Goal: Information Seeking & Learning: Learn about a topic

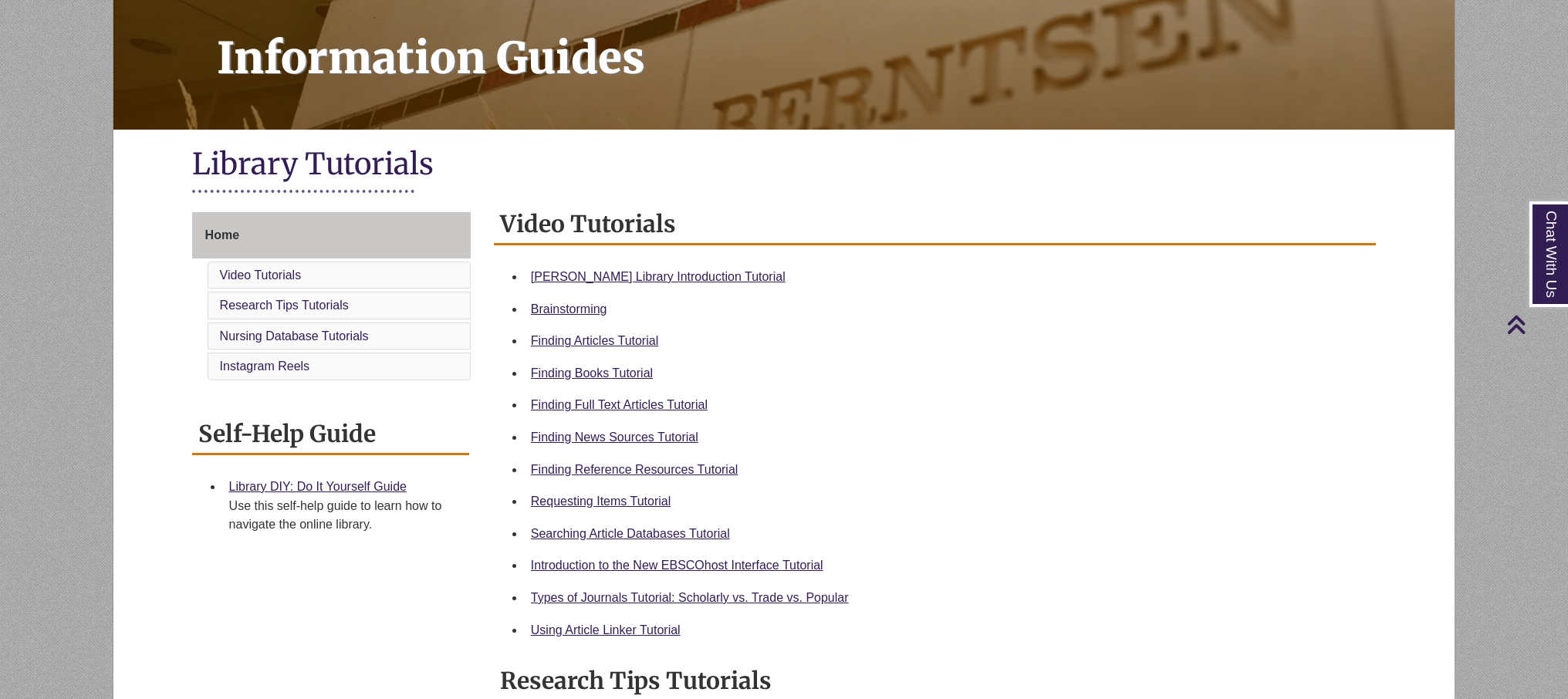
scroll to position [213, 0]
click at [582, 275] on link "Berntsen Library Introduction Tutorial" at bounding box center [658, 277] width 255 height 13
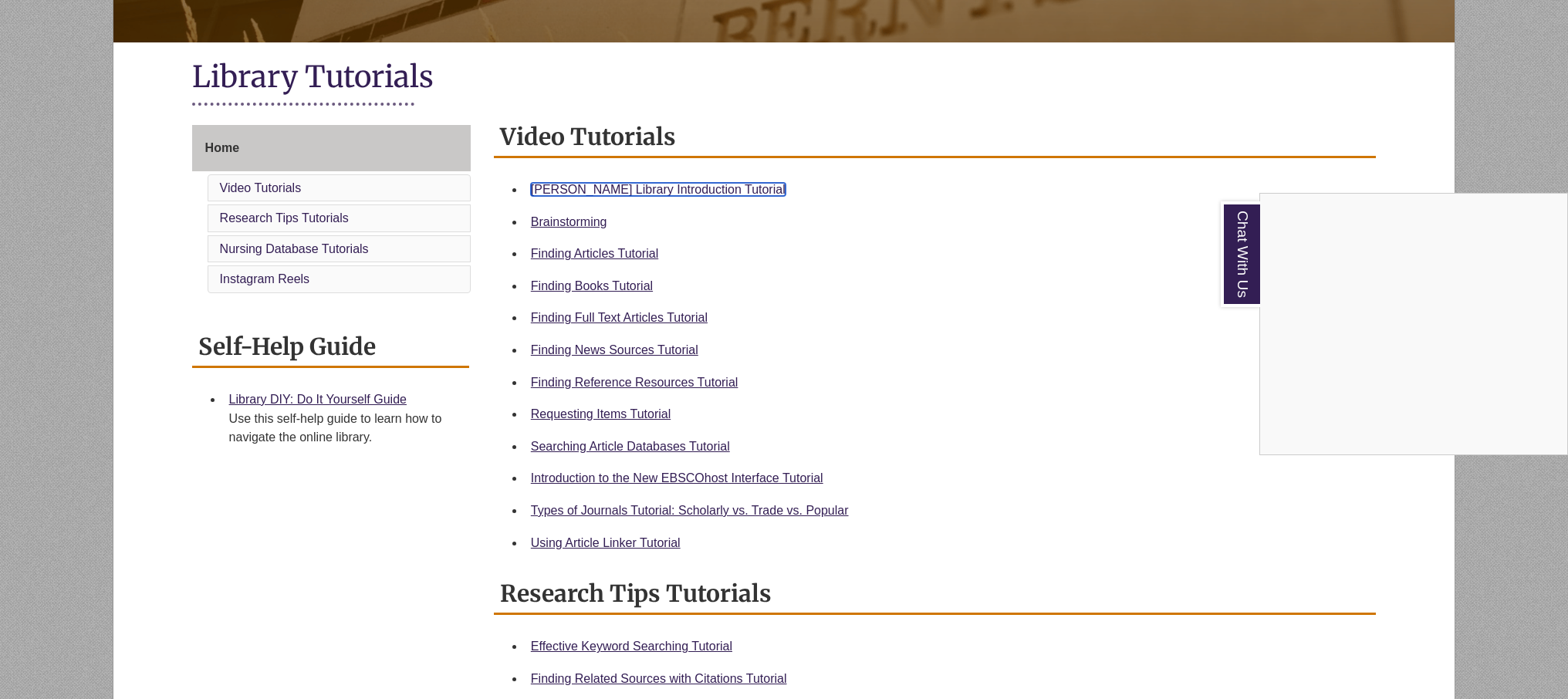
scroll to position [308, 0]
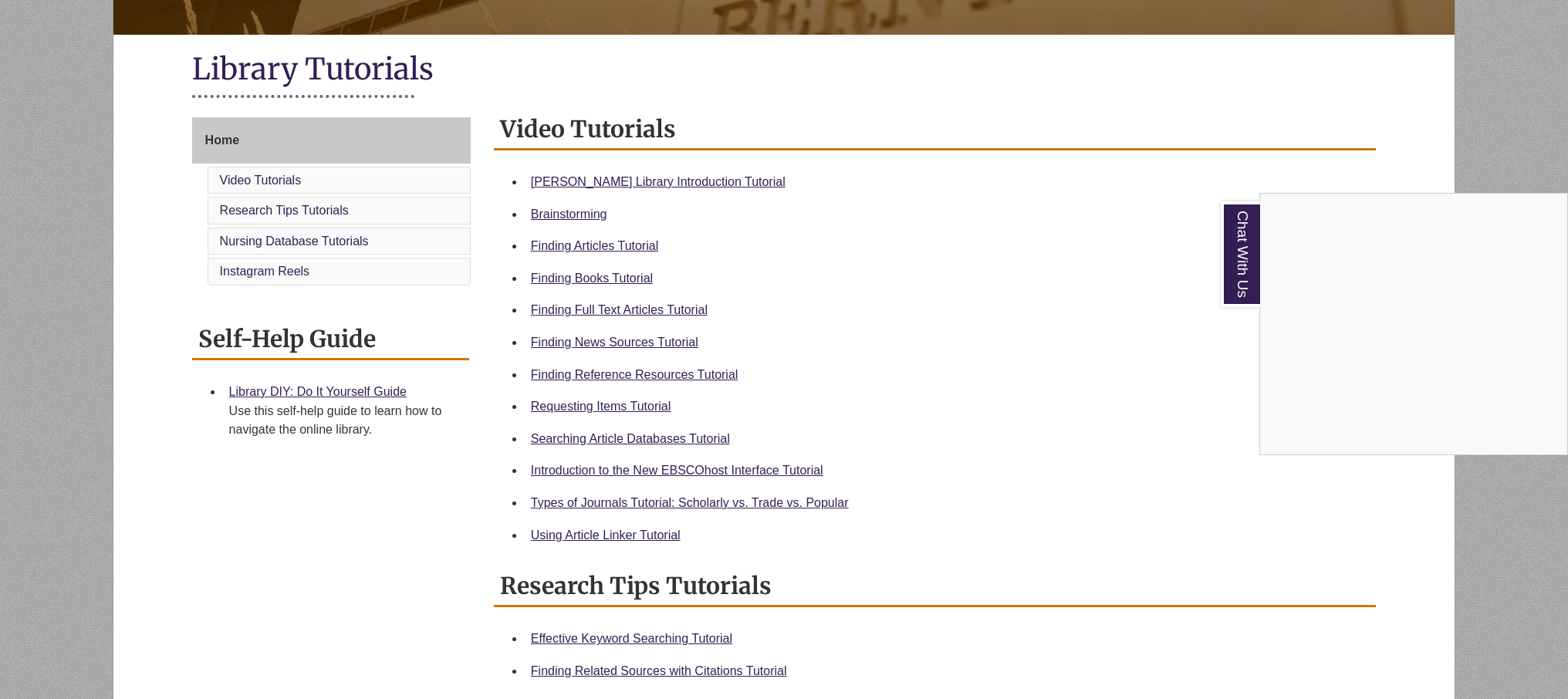
click at [593, 440] on div "Chat With Us" at bounding box center [784, 350] width 1568 height 699
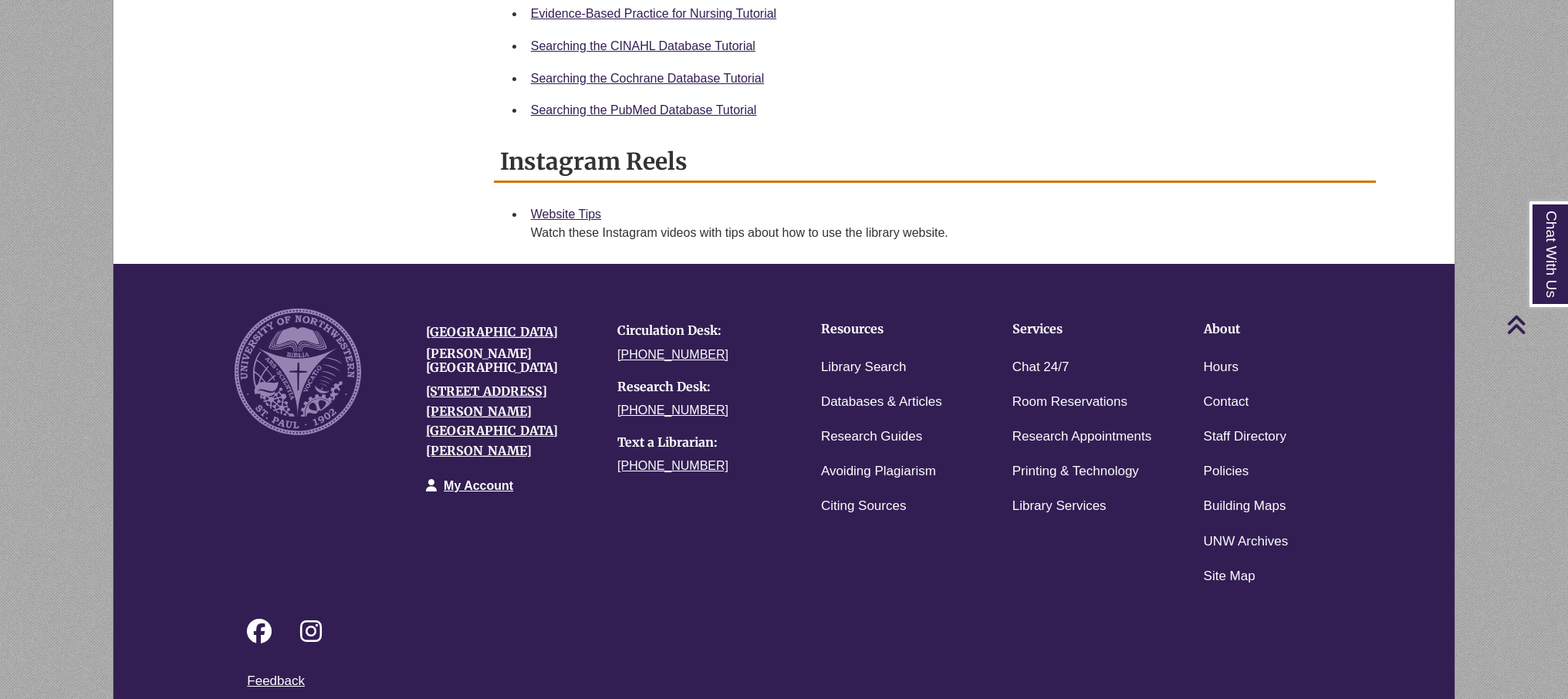
scroll to position [1133, 0]
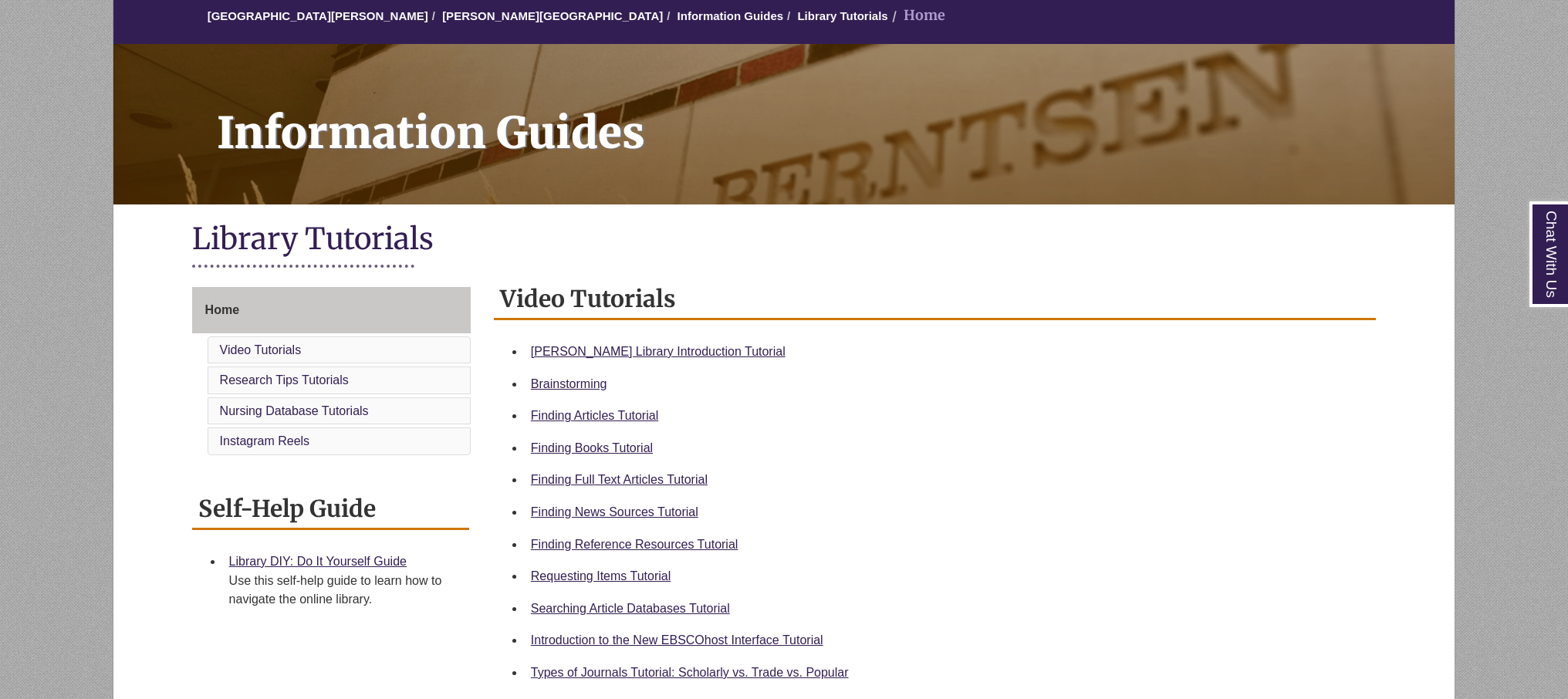
scroll to position [141, 0]
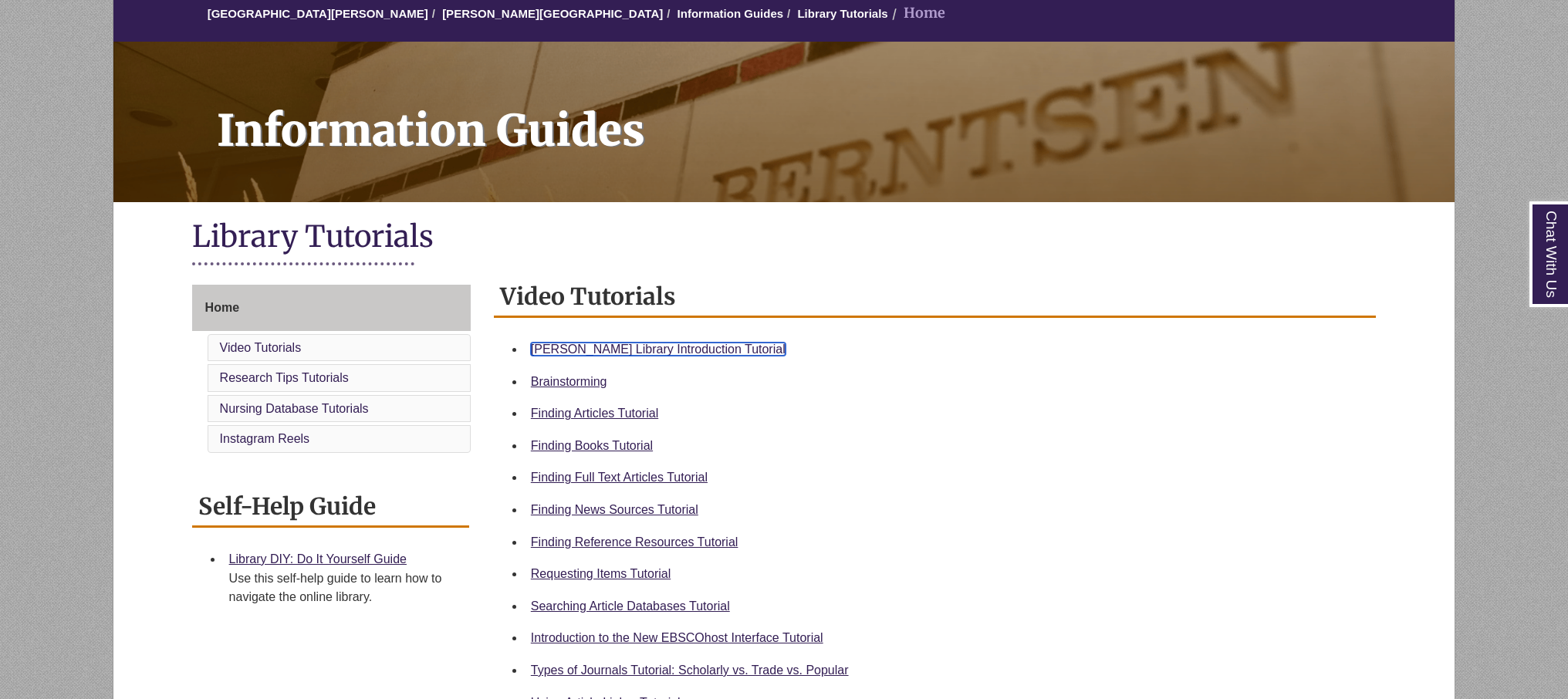
click at [619, 346] on link "Berntsen Library Introduction Tutorial" at bounding box center [658, 349] width 255 height 13
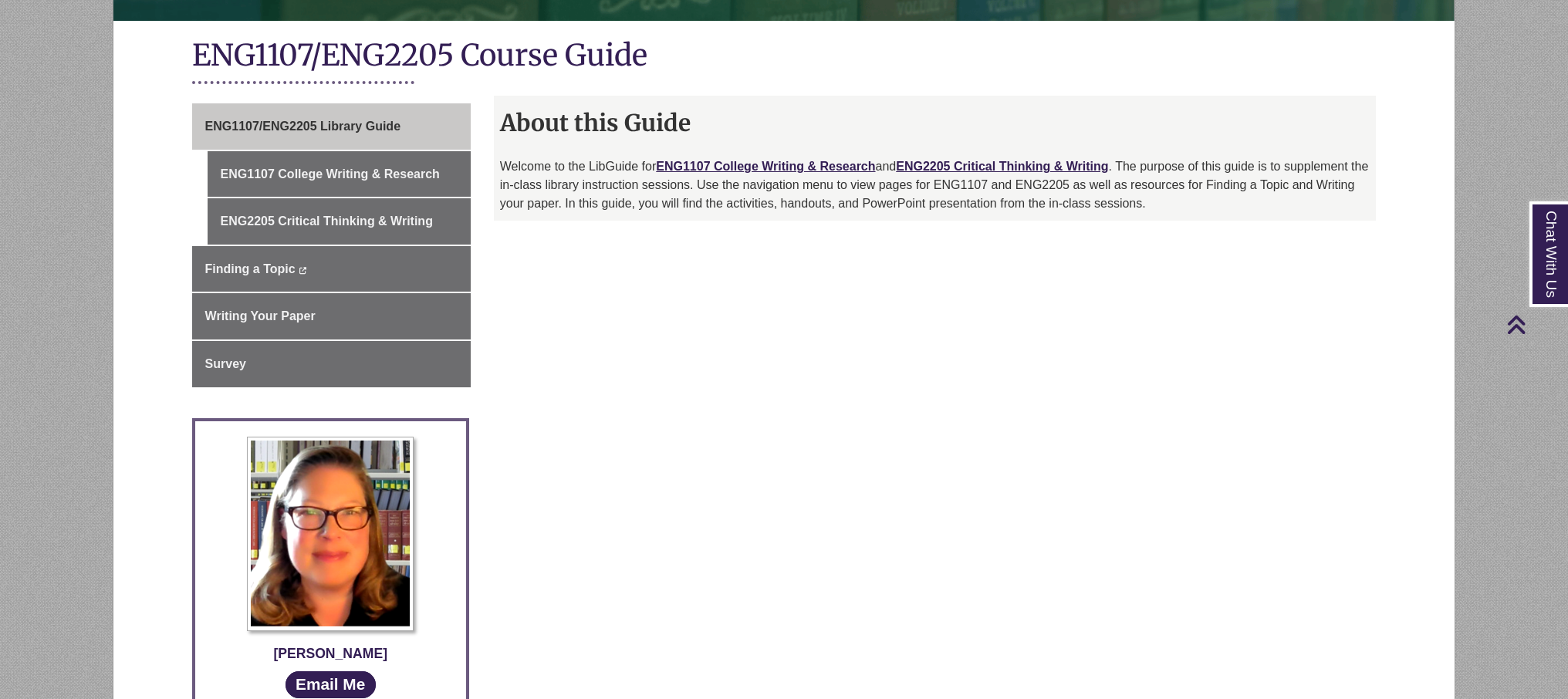
scroll to position [322, 0]
click at [360, 119] on span "ENG1107/ENG2205 Library Guide" at bounding box center [302, 125] width 195 height 13
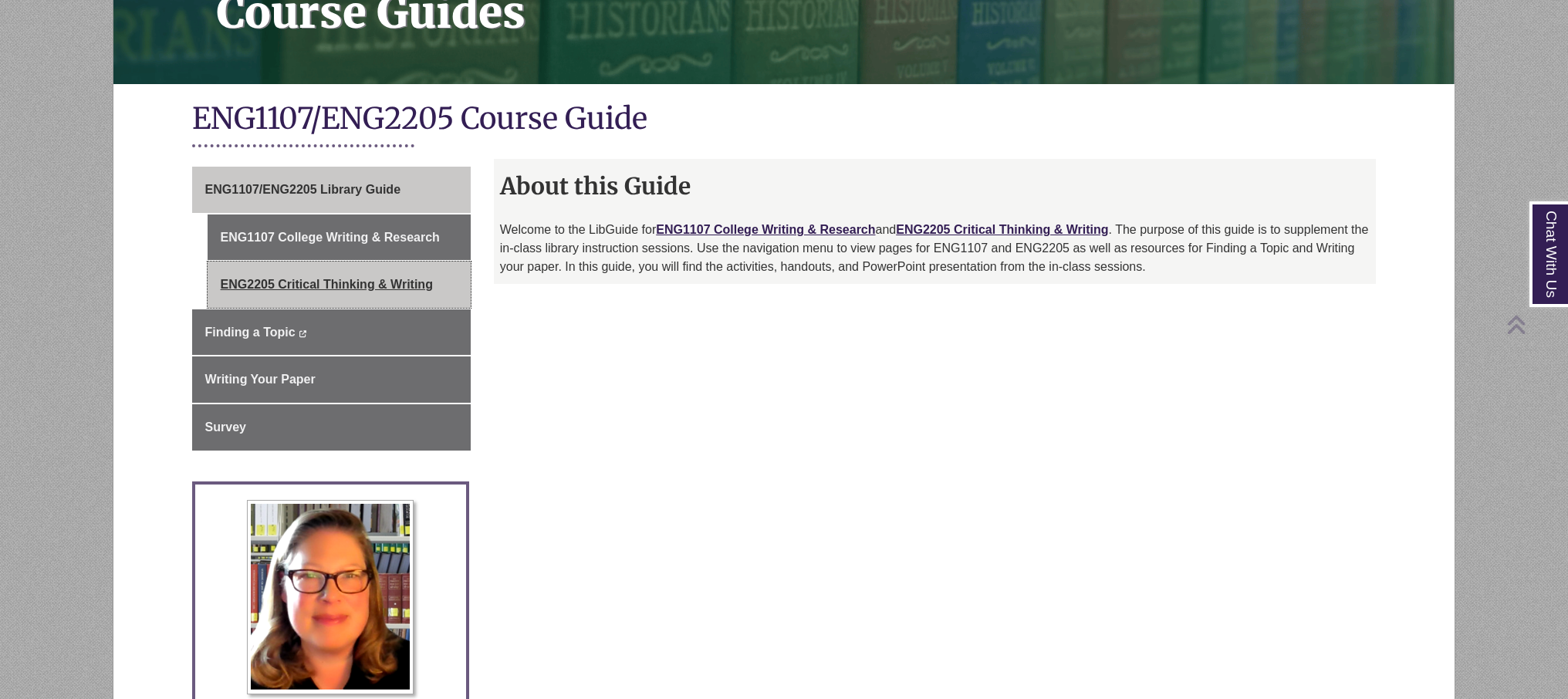
scroll to position [263, 0]
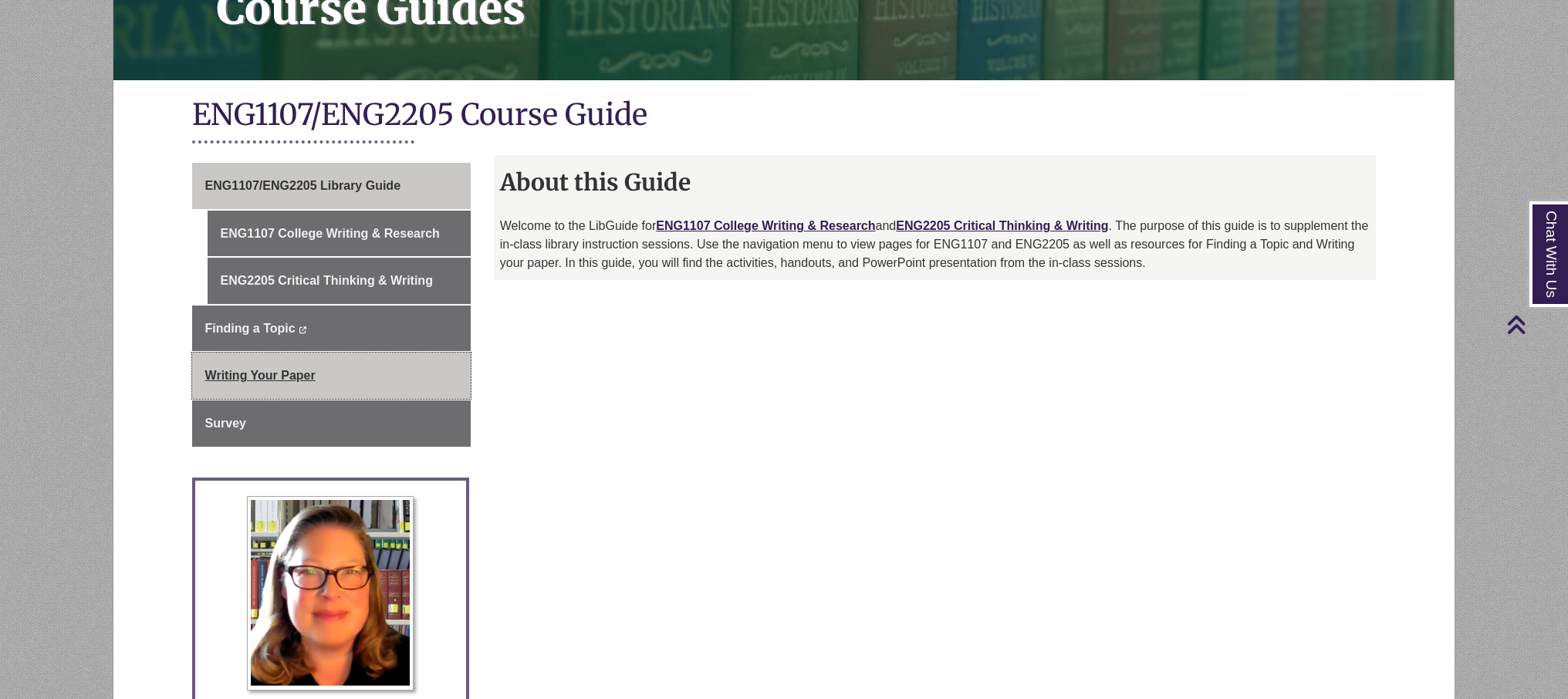
click at [243, 372] on span "Writing Your Paper" at bounding box center [259, 375] width 110 height 13
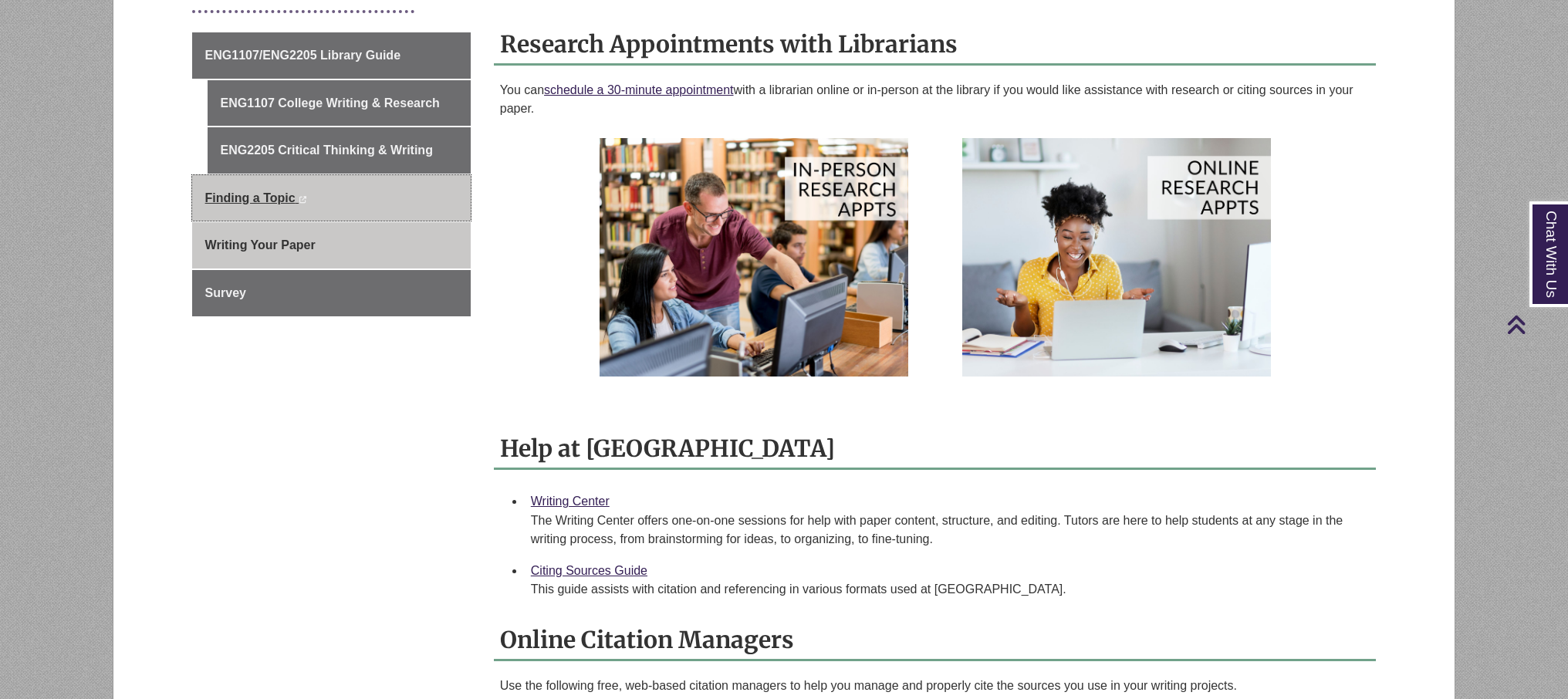
scroll to position [402, 0]
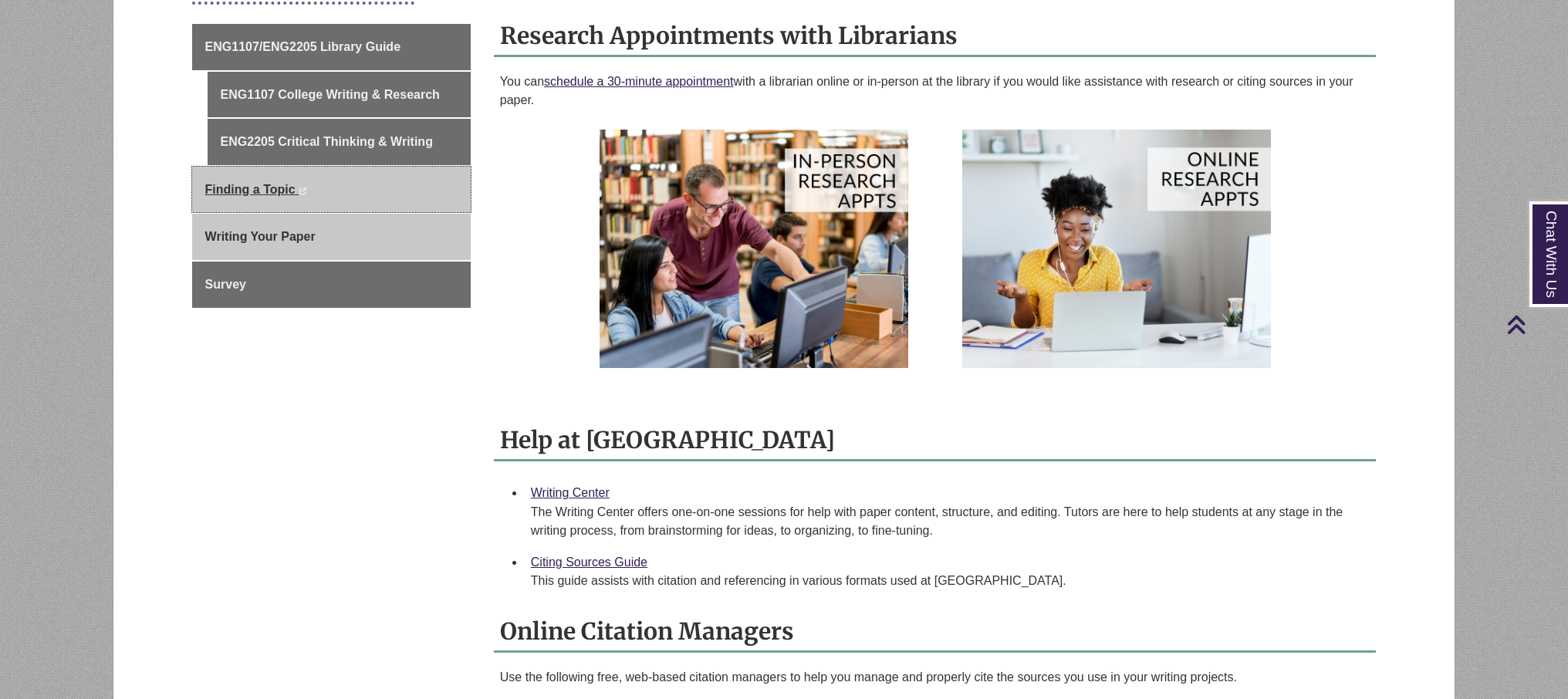
click at [244, 200] on link "Finding a Topic This link opens in a new window This link opens in a new window" at bounding box center [331, 190] width 278 height 47
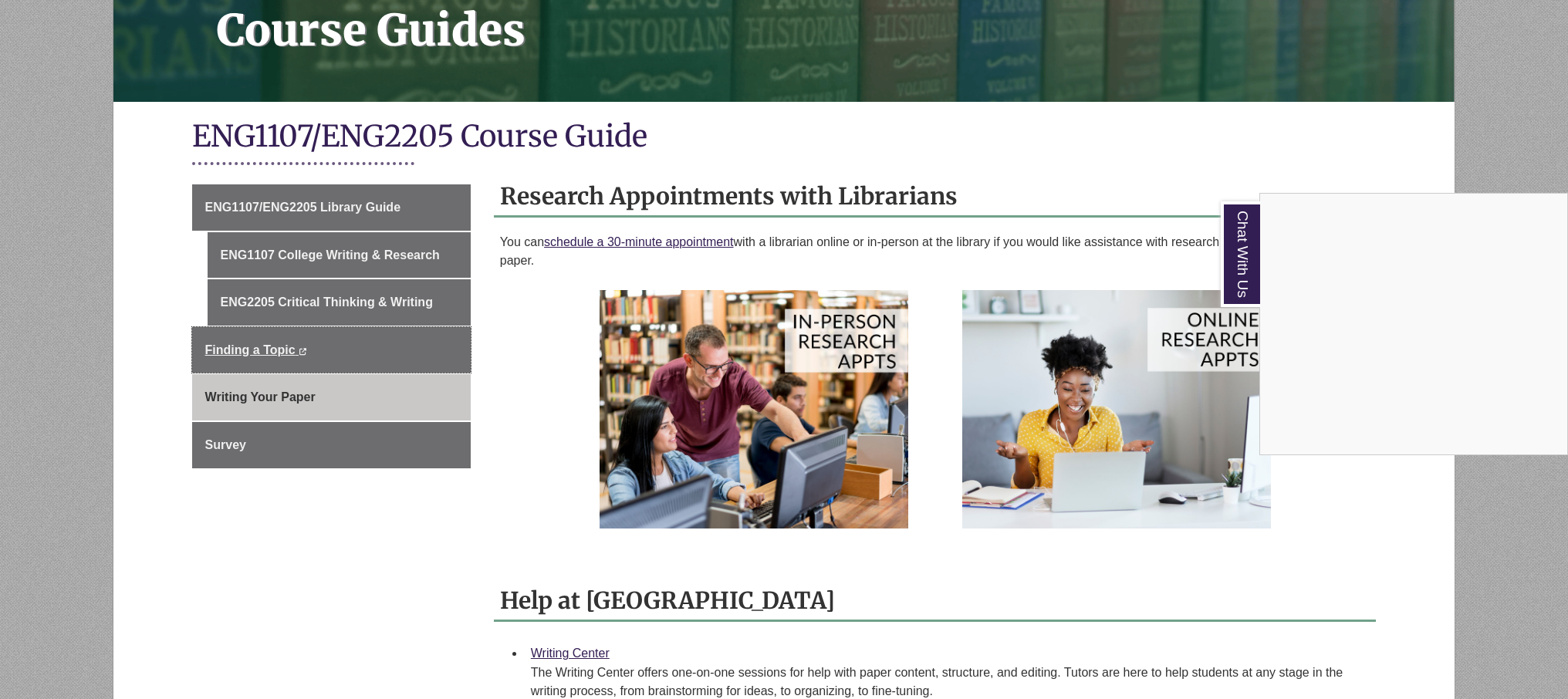
scroll to position [240, 0]
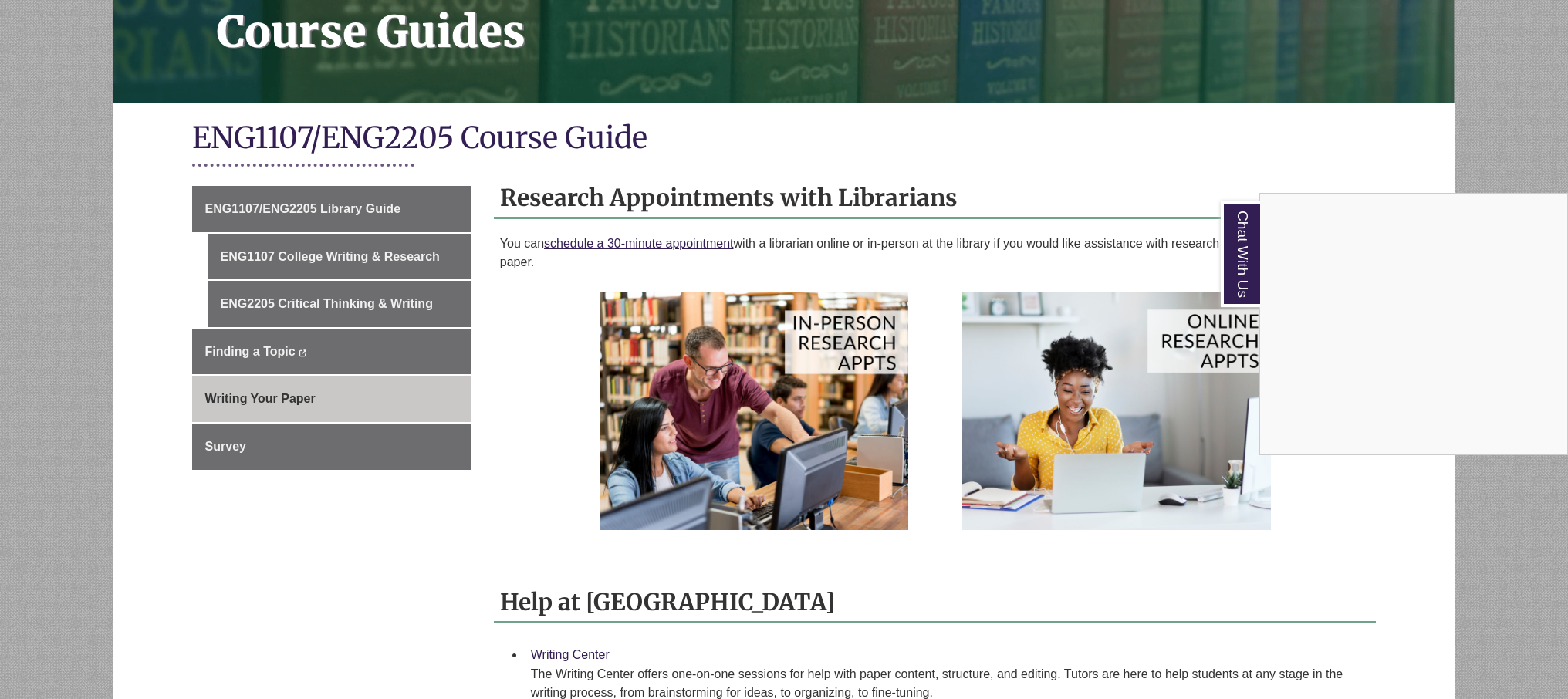
click at [338, 257] on div "Chat With Us" at bounding box center [784, 350] width 1568 height 699
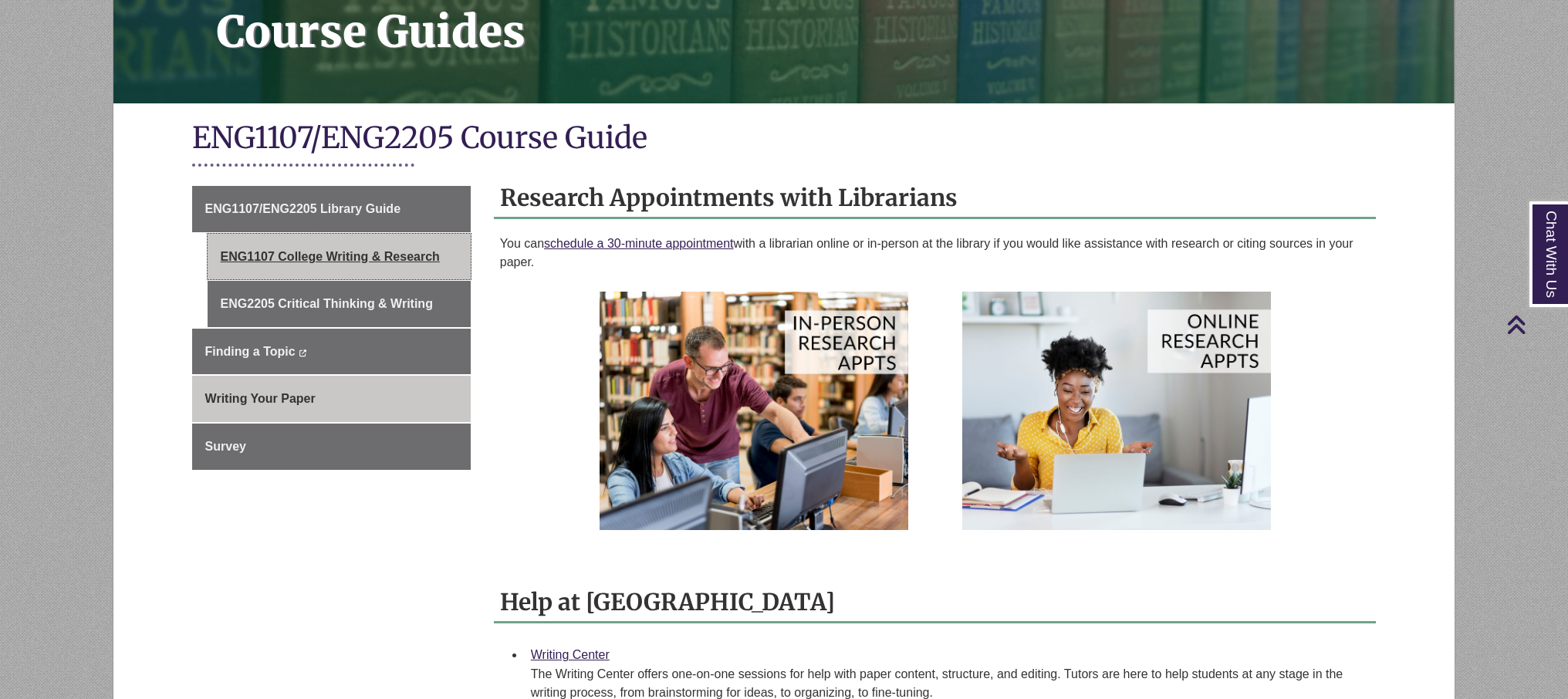
click at [343, 247] on link "ENG1107 College Writing & Research" at bounding box center [339, 256] width 263 height 47
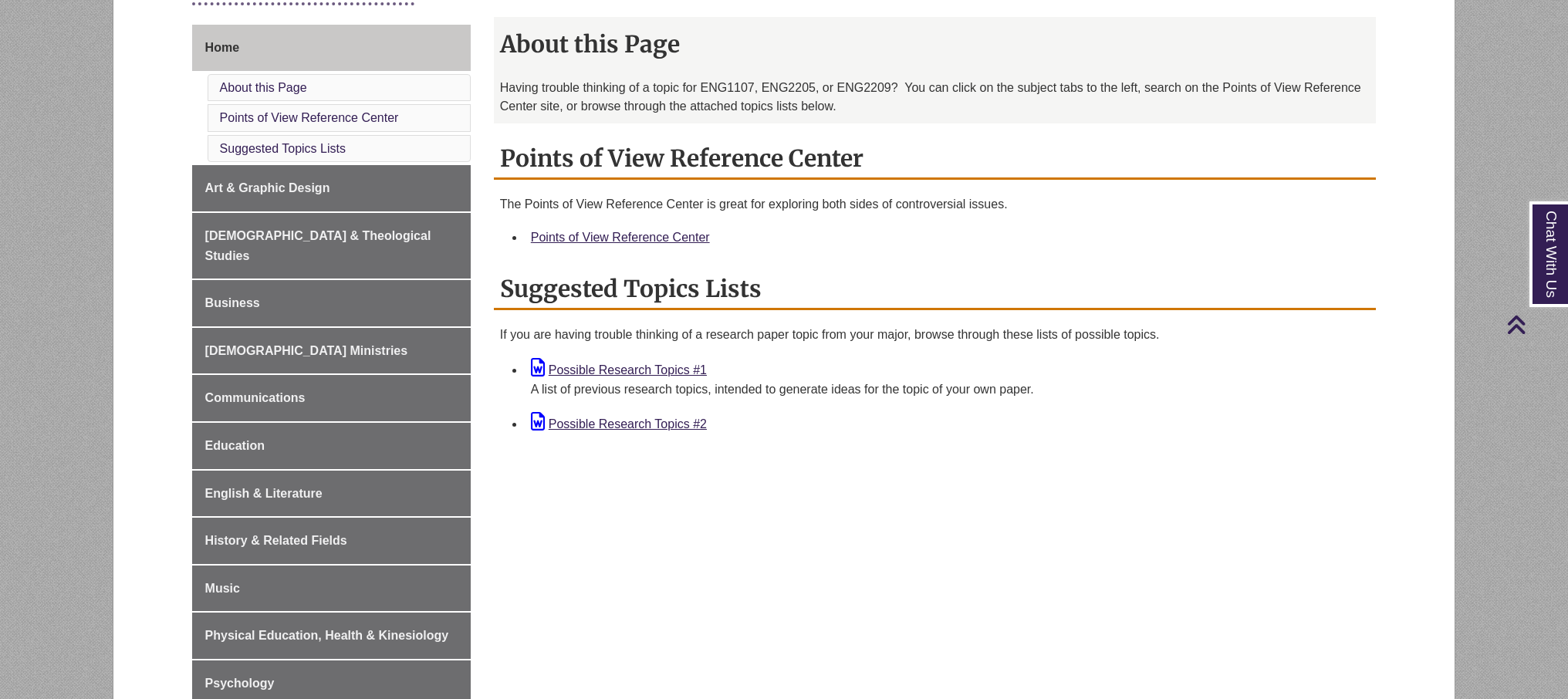
scroll to position [324, 0]
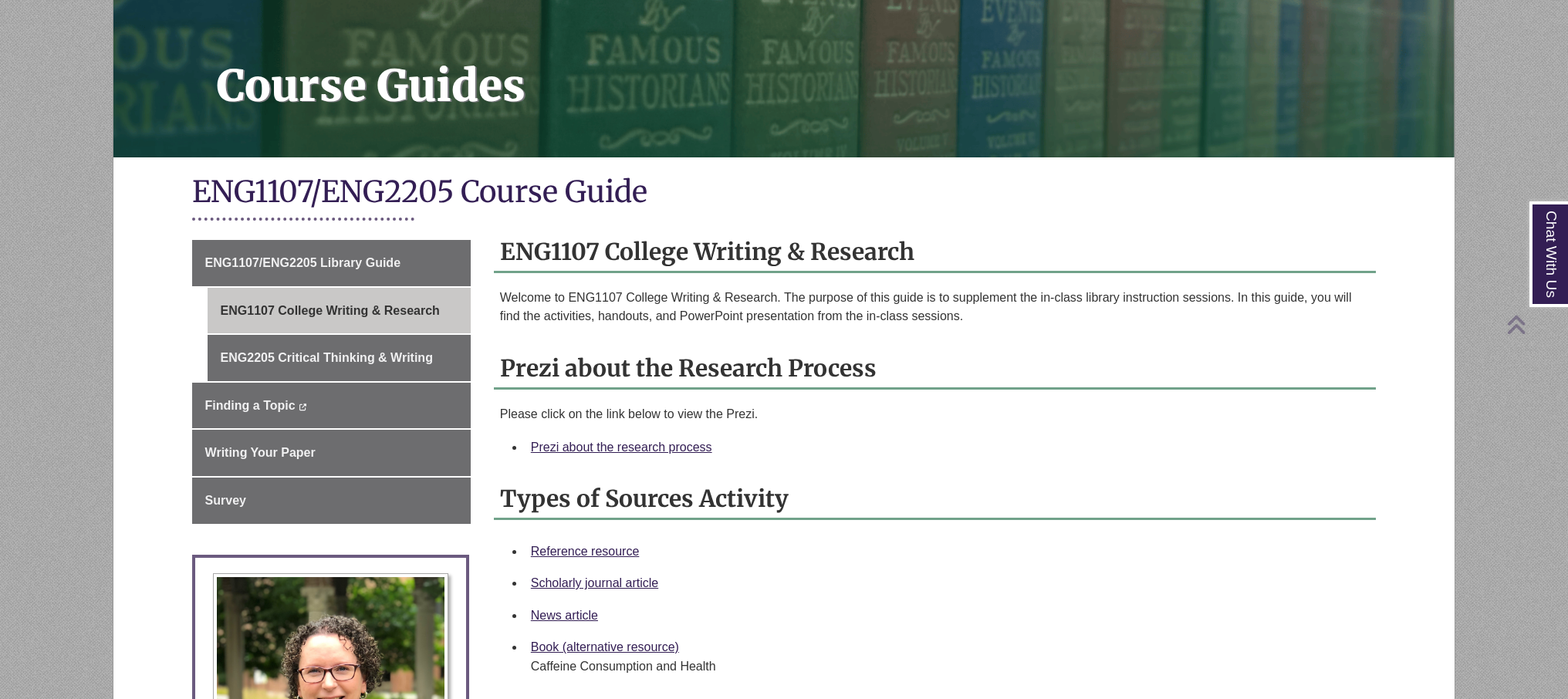
scroll to position [188, 0]
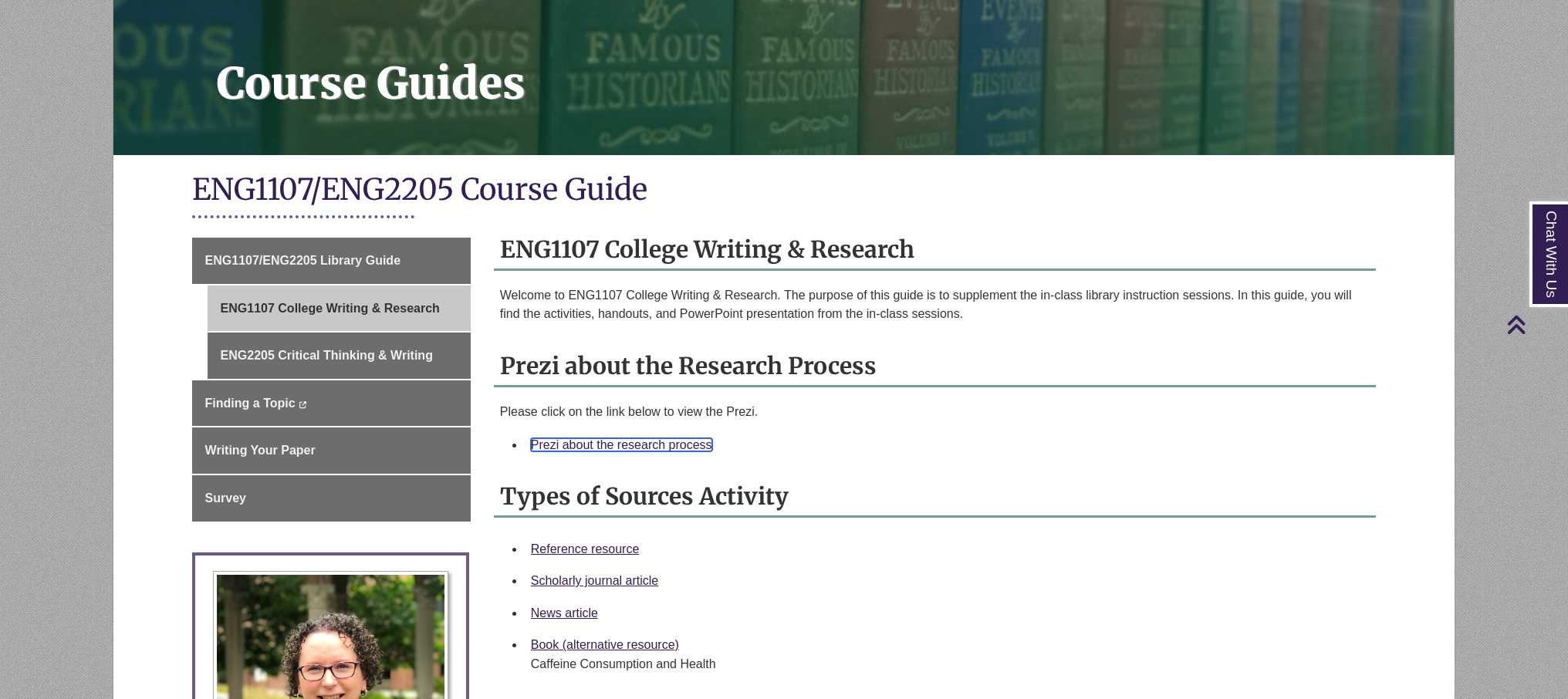
click at [570, 448] on link "Prezi about the research process" at bounding box center [621, 444] width 181 height 13
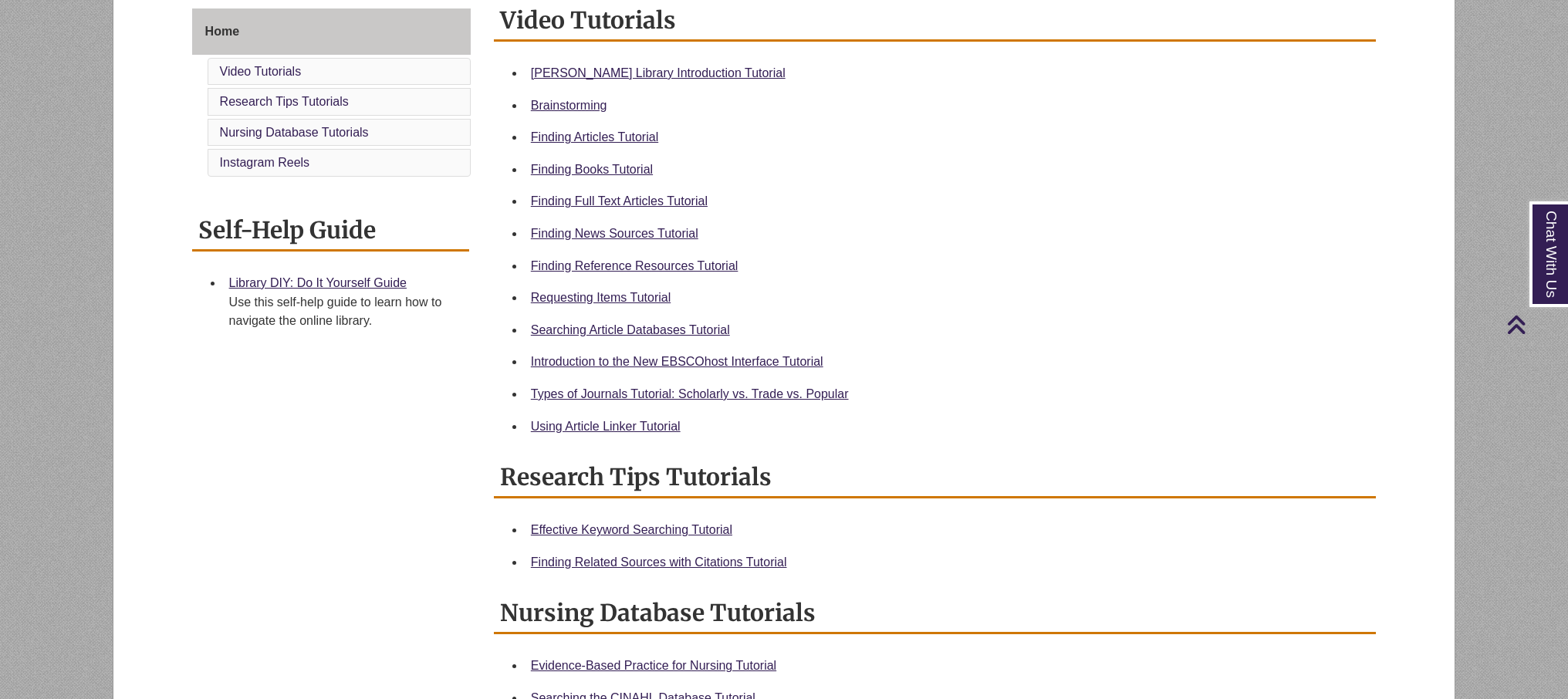
scroll to position [414, 0]
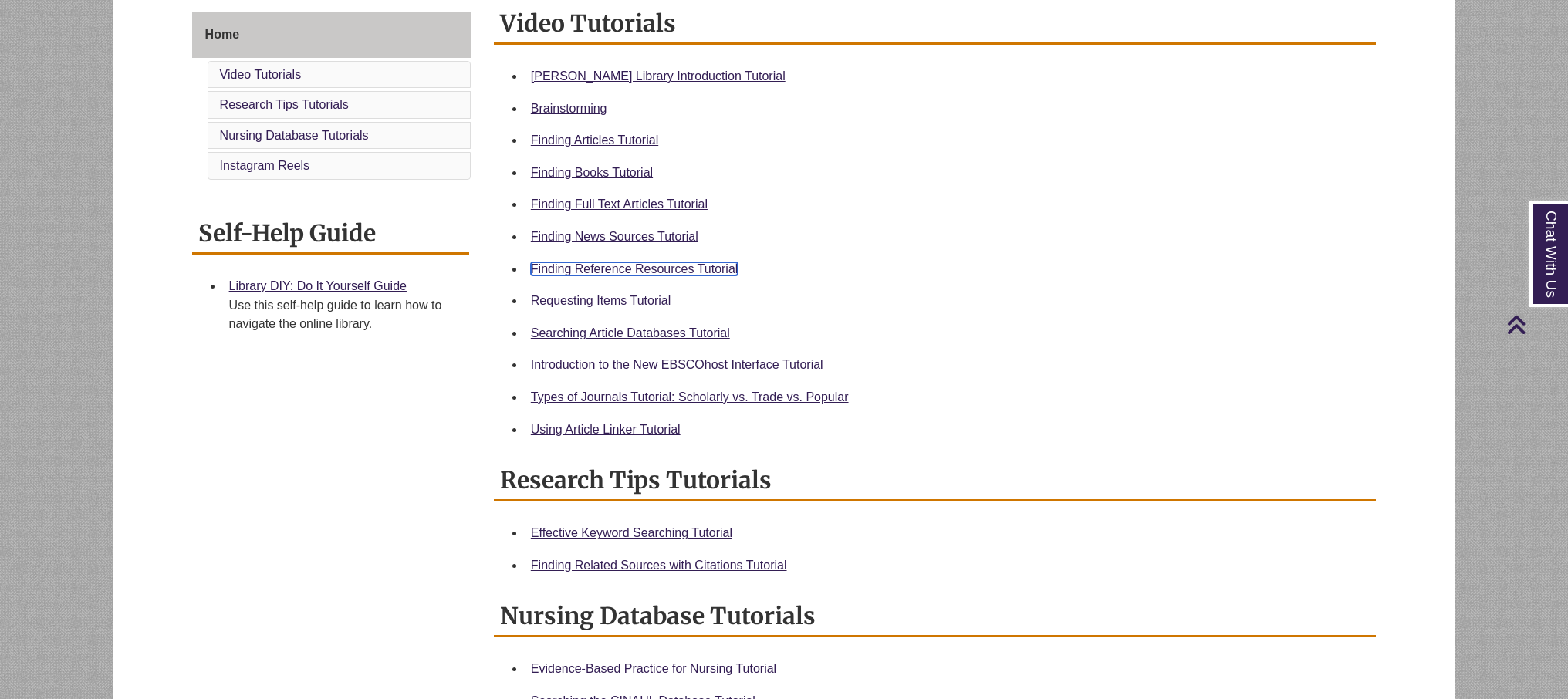
click at [631, 264] on link "Finding Reference Resources Tutorial" at bounding box center [634, 269] width 207 height 13
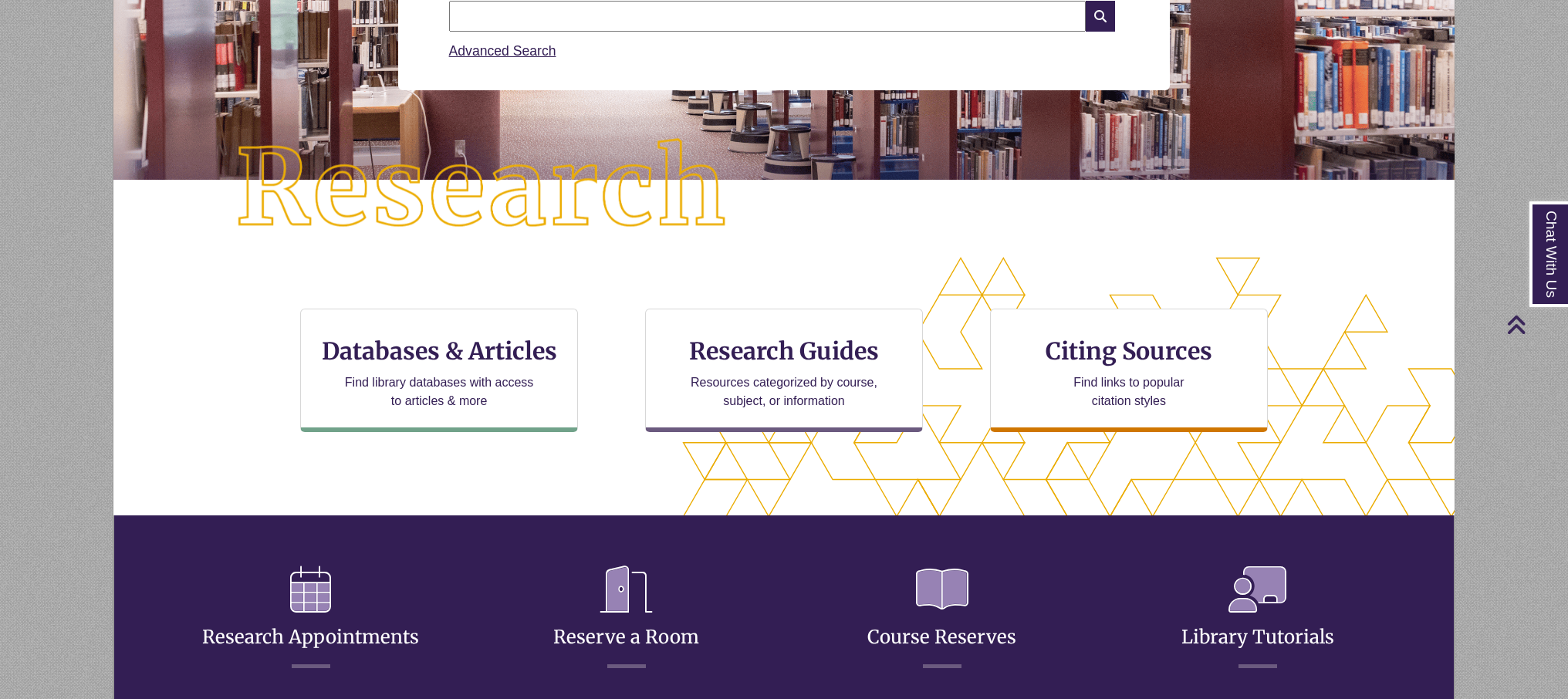
scroll to position [268, 0]
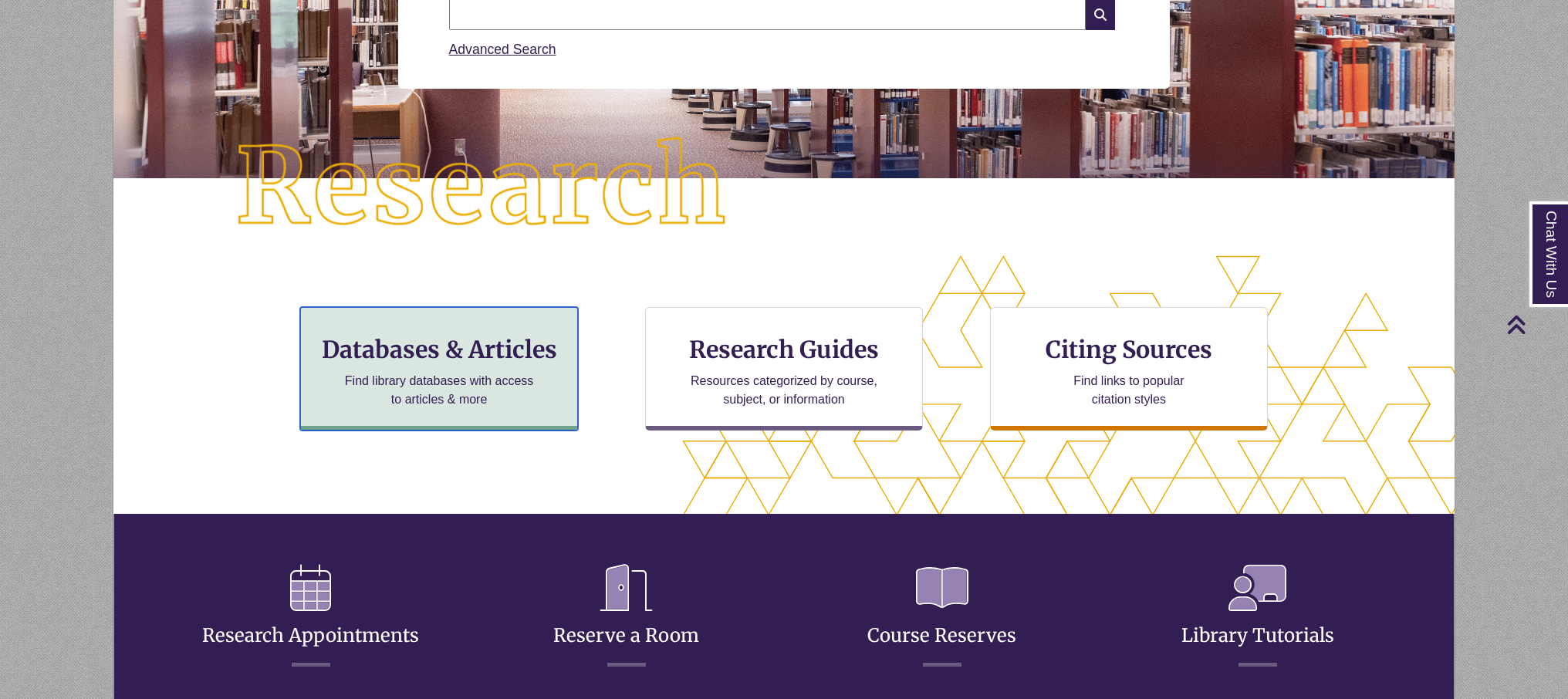
click at [499, 338] on h3 "Databases & Articles" at bounding box center [439, 349] width 252 height 29
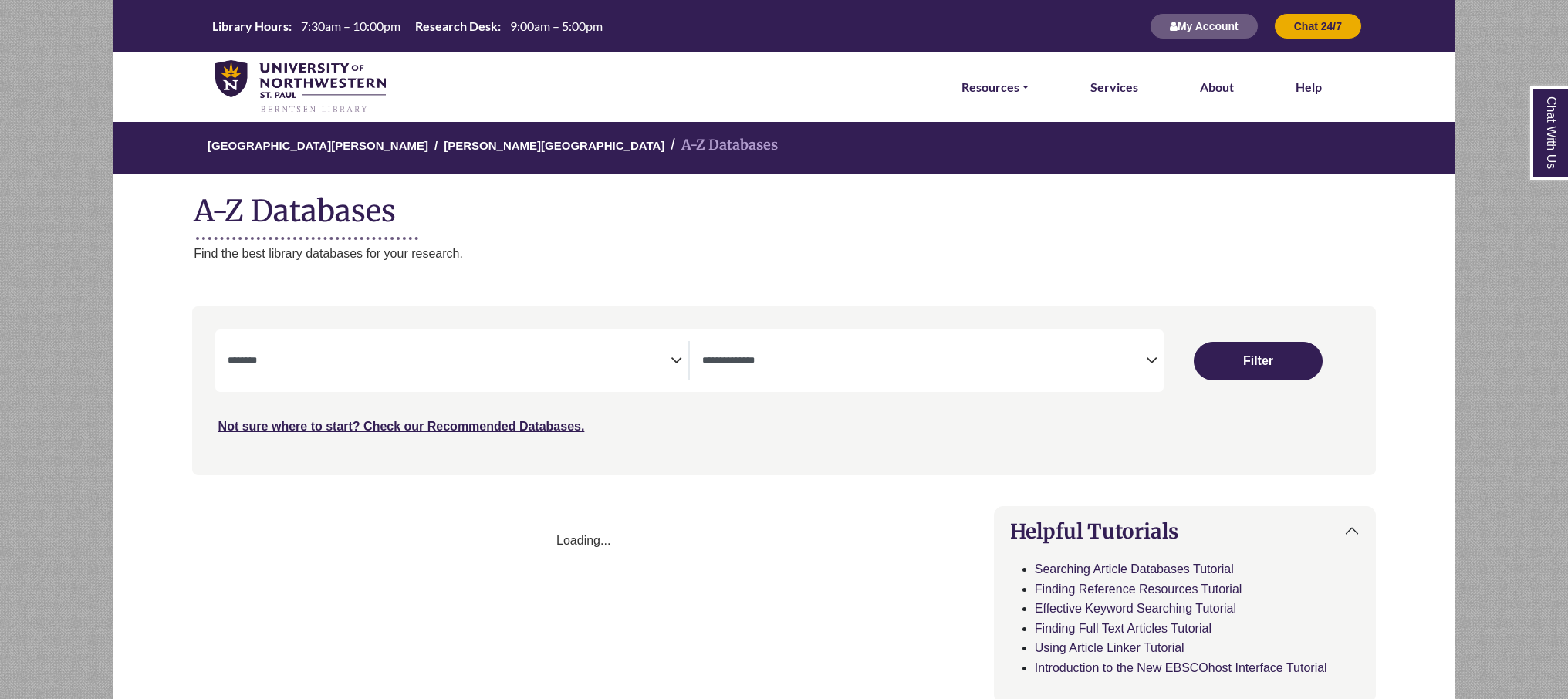
select select "Database Subject Filter"
select select "Database Types Filter"
select select "Database Subject Filter"
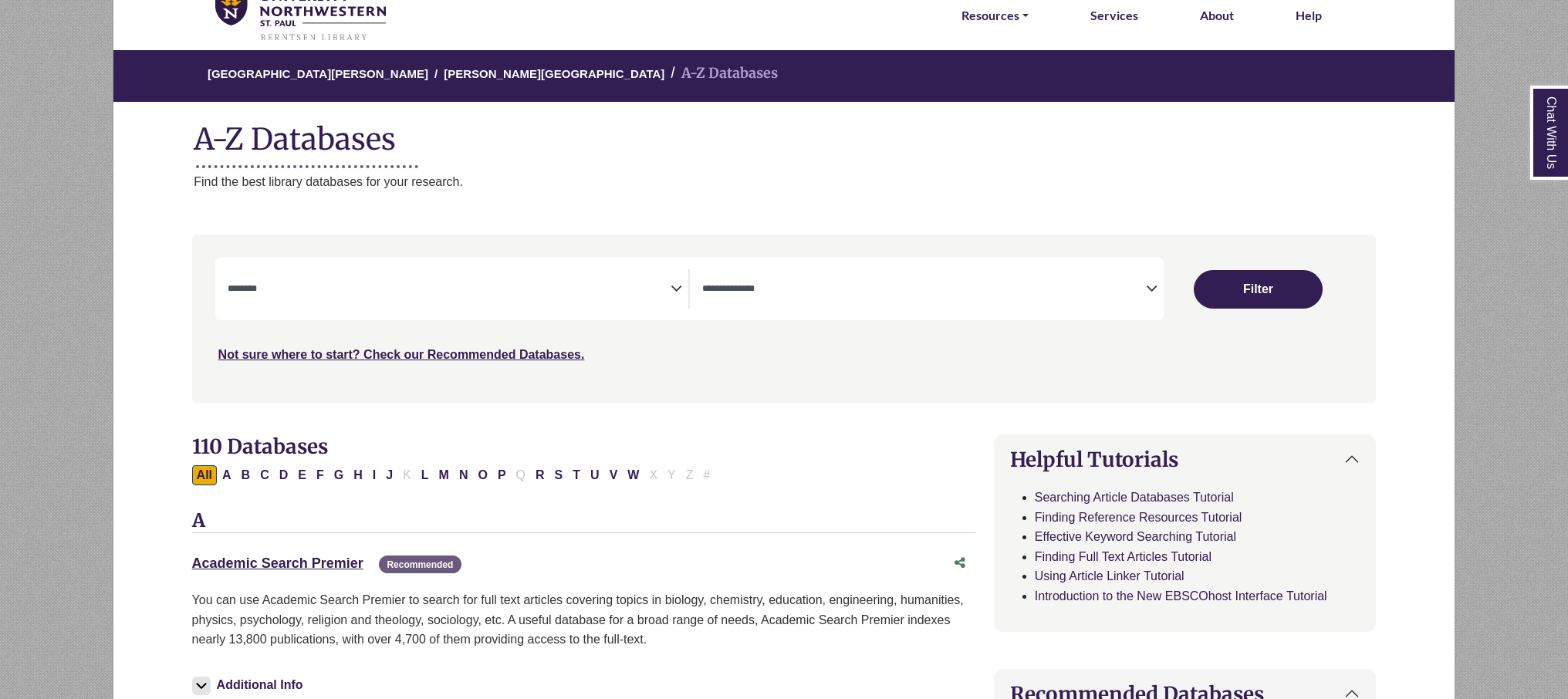
scroll to position [71, 0]
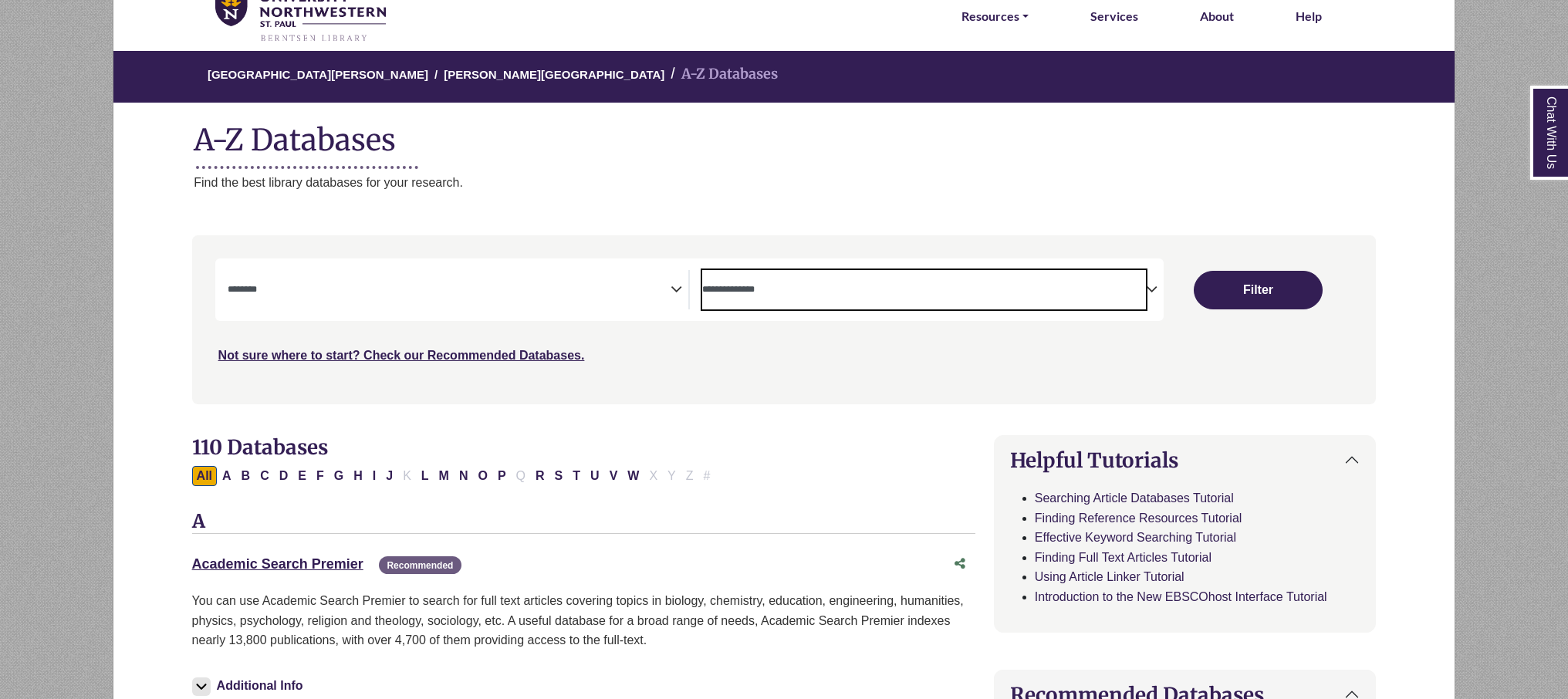
click at [751, 274] on span "Search filters" at bounding box center [923, 289] width 444 height 40
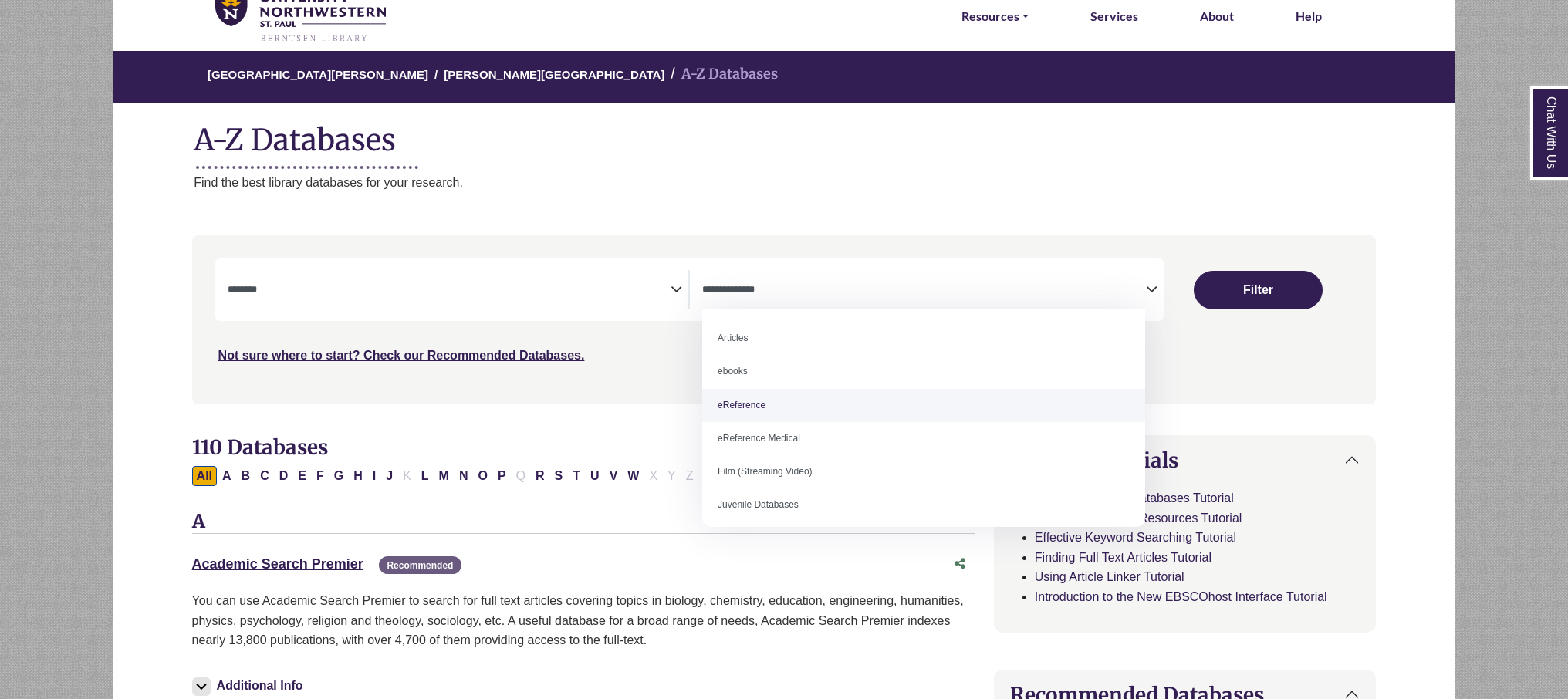
select select "*****"
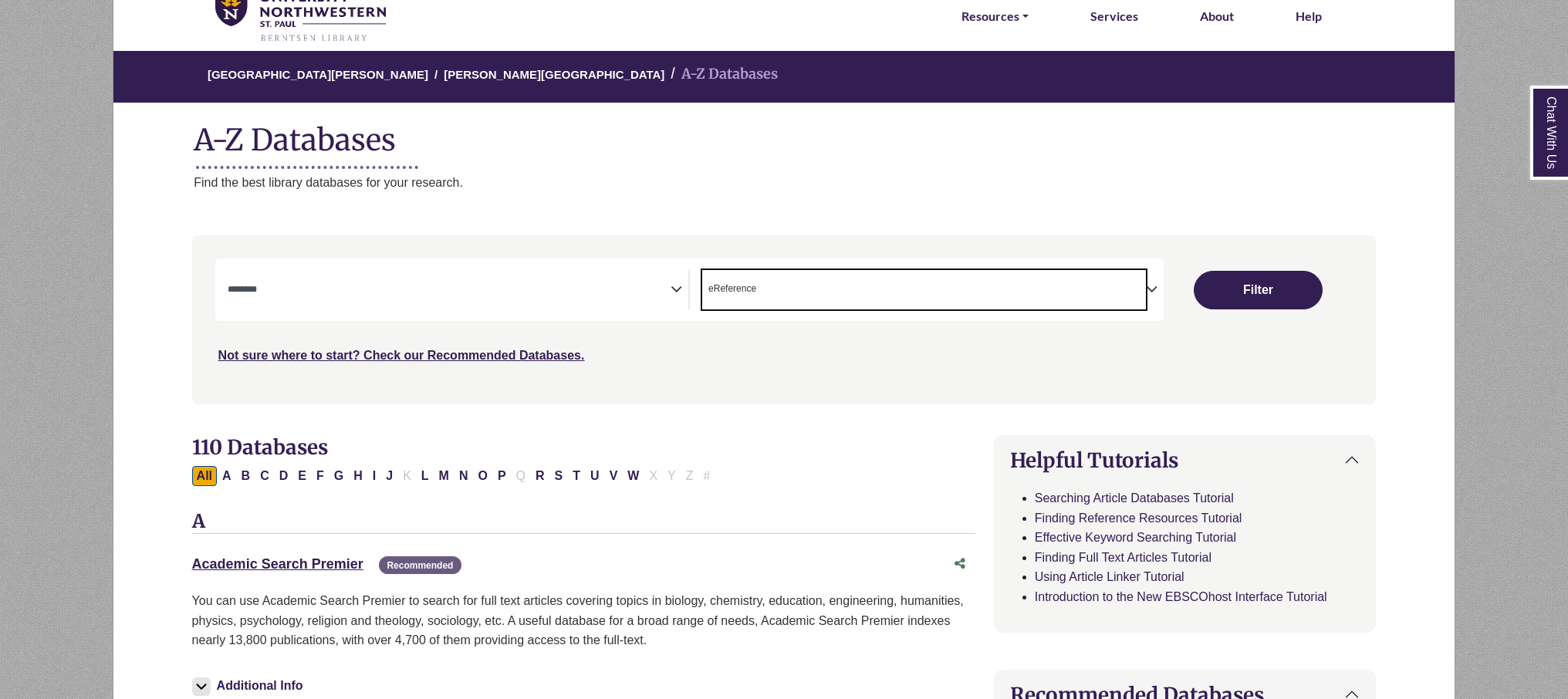
click at [625, 311] on div "**********" at bounding box center [689, 289] width 949 height 62
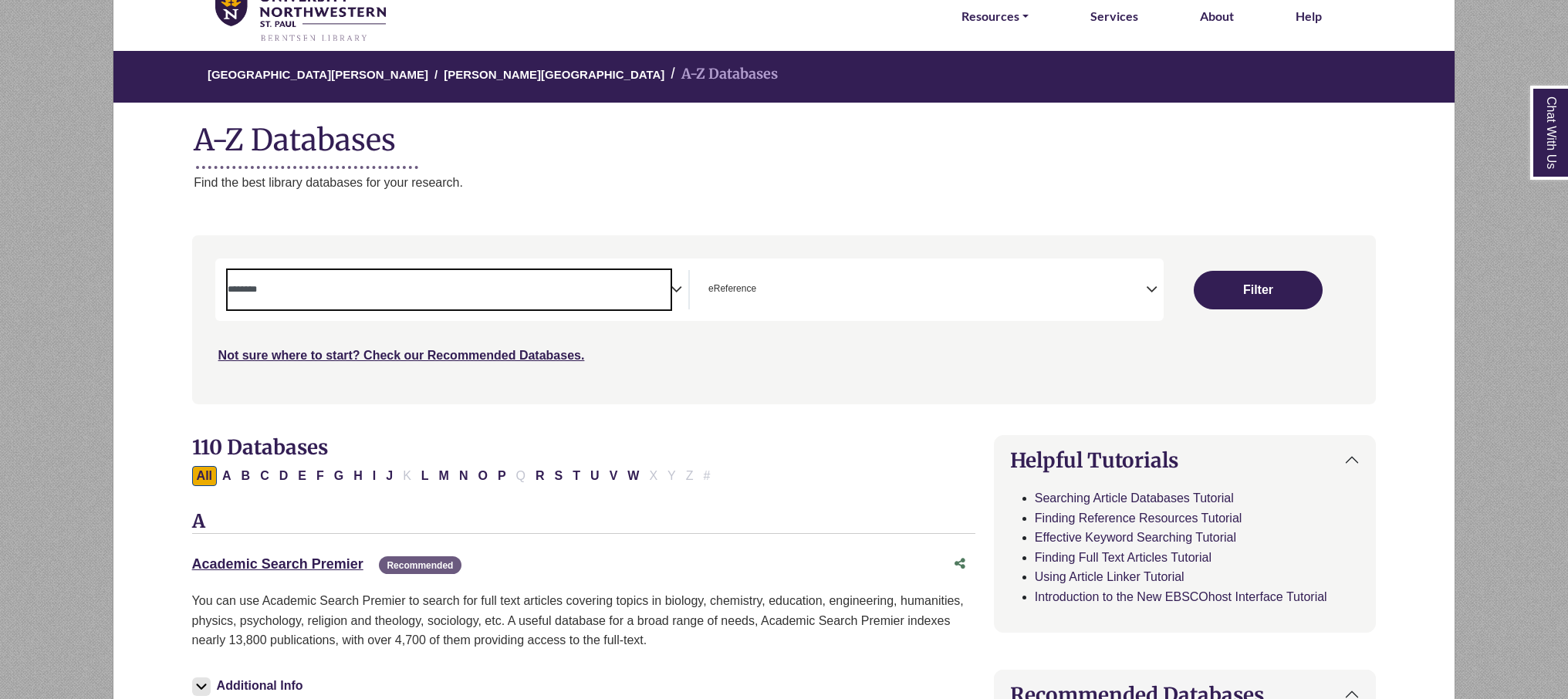
click at [620, 295] on textarea "Search" at bounding box center [449, 291] width 444 height 13
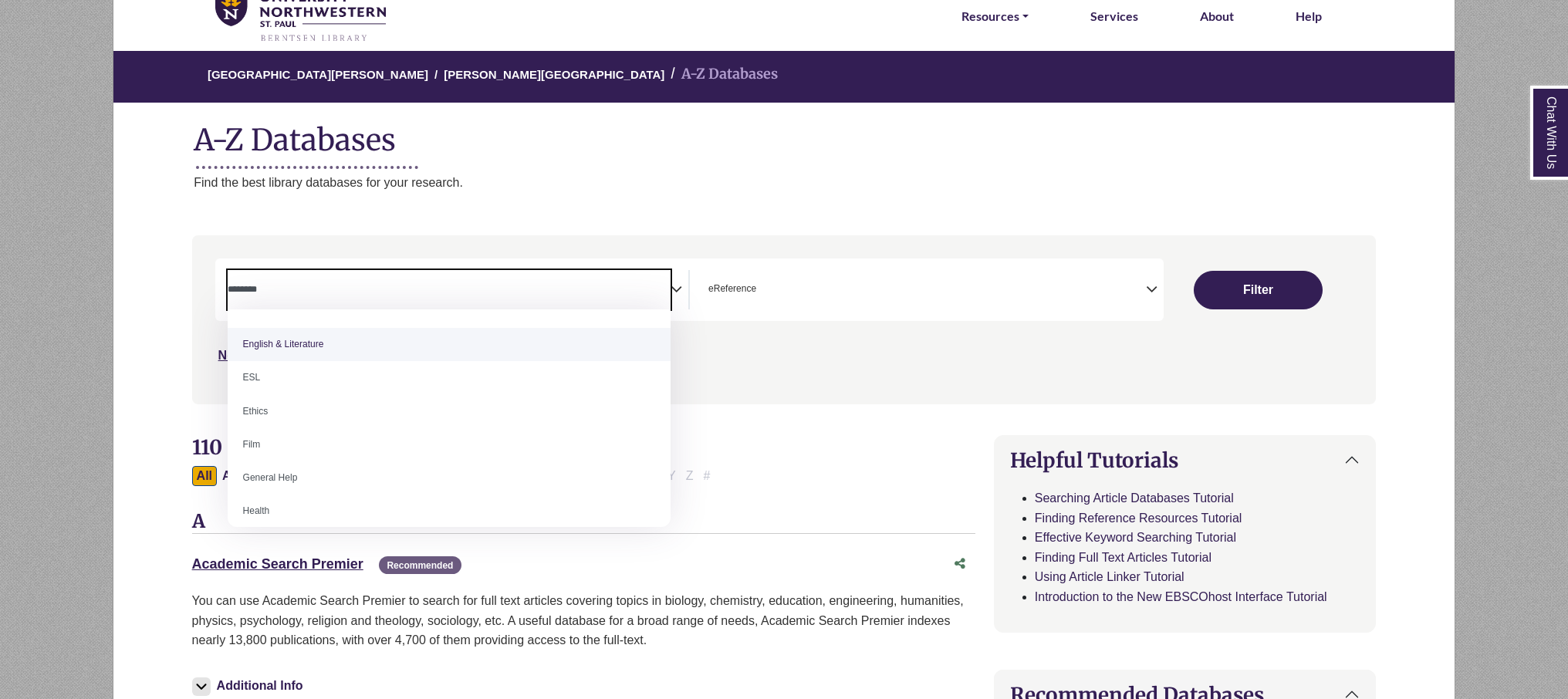
scroll to position [540, 0]
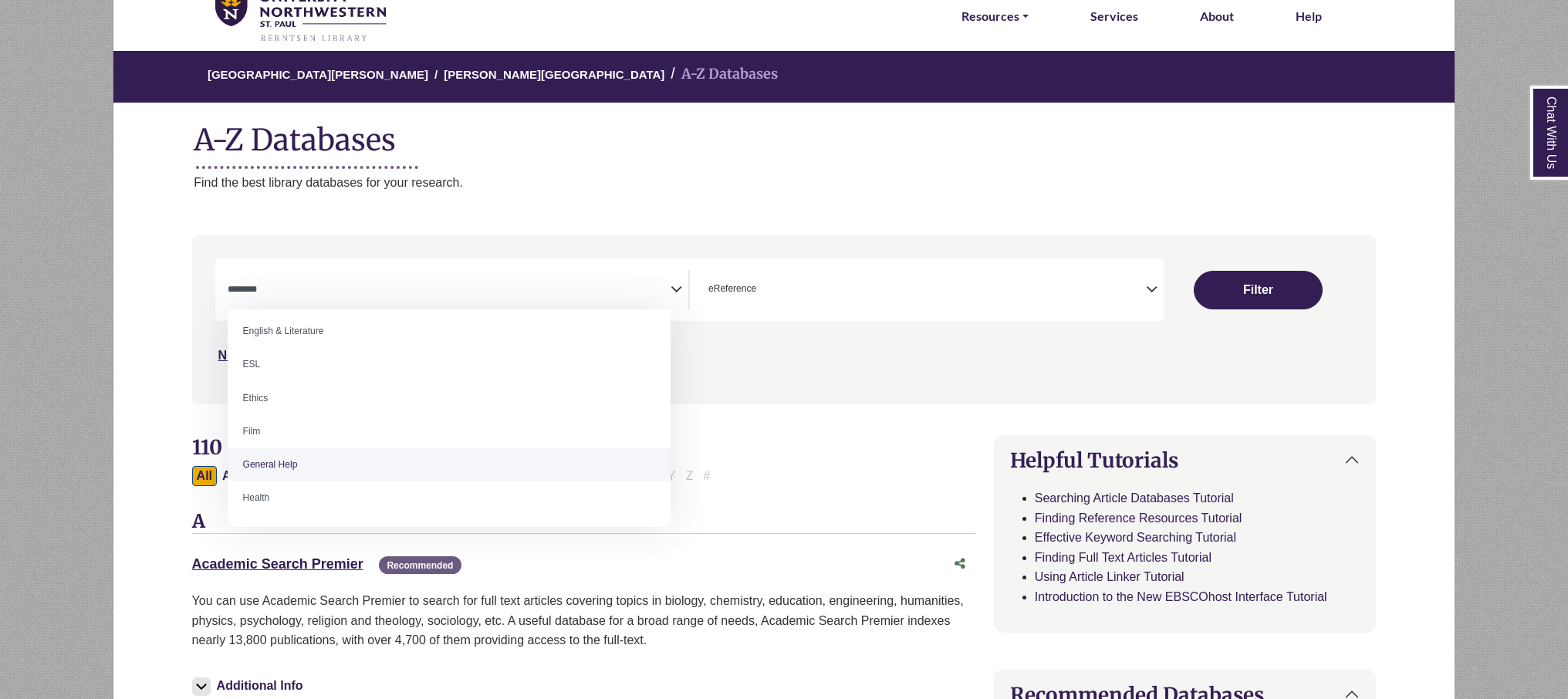
select select "*****"
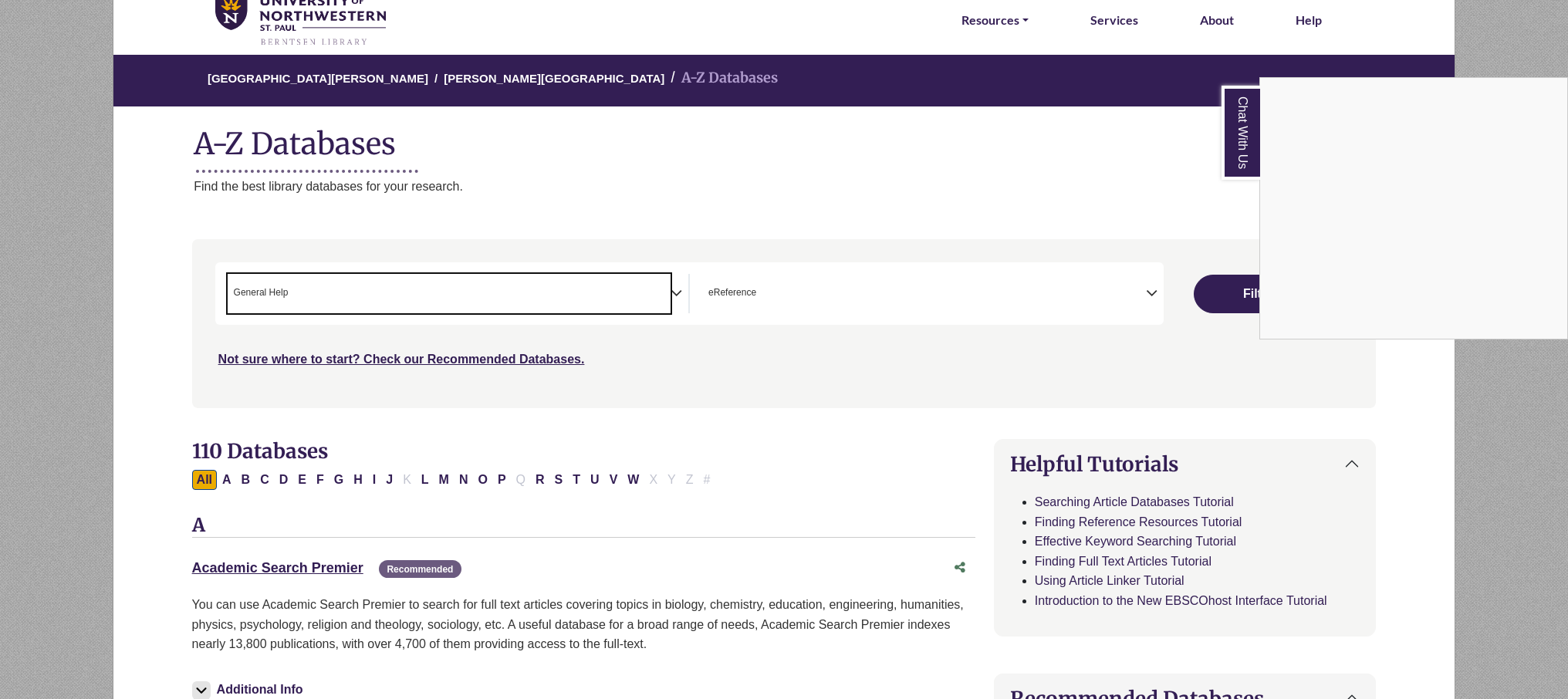
click at [1221, 297] on div "Chat With Us" at bounding box center [784, 350] width 1568 height 699
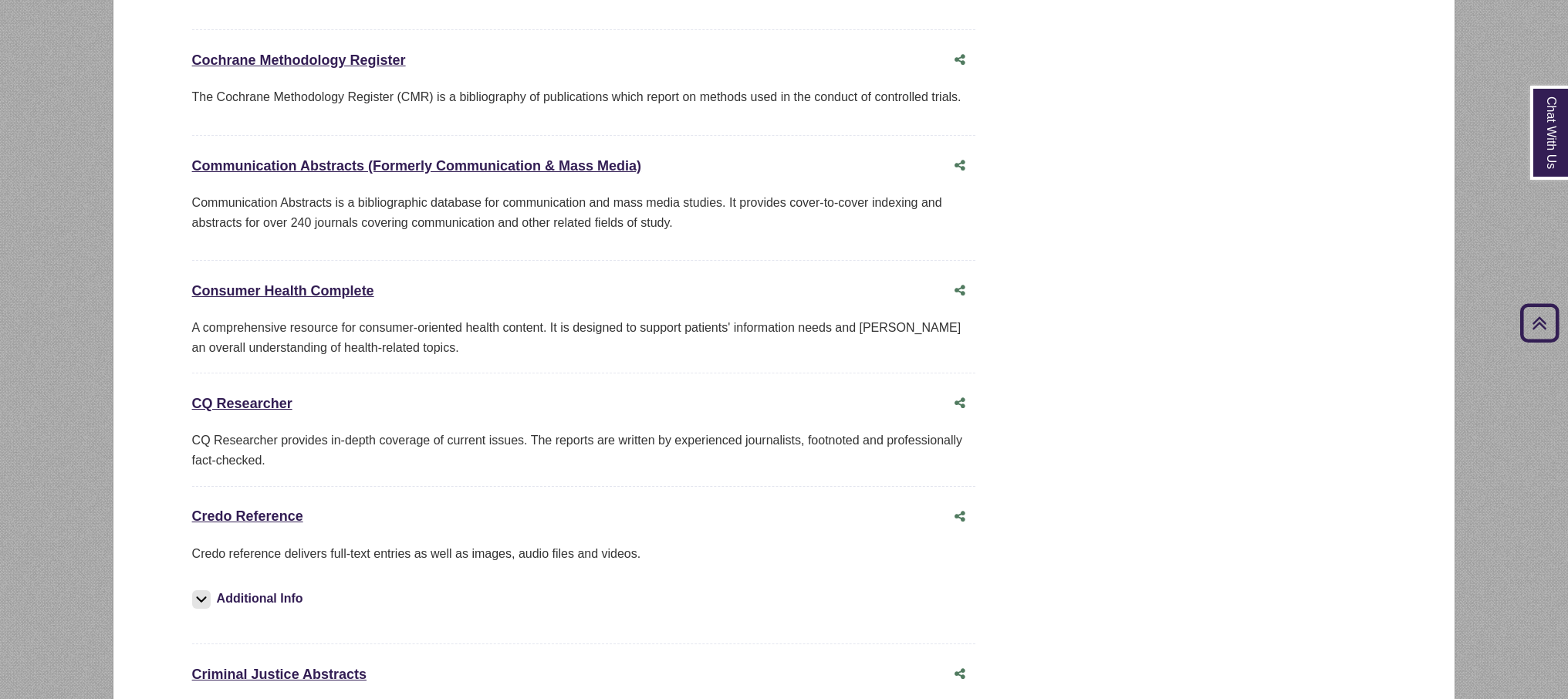
scroll to position [3250, 0]
click at [244, 508] on link "Credo Reference This link opens in a new window" at bounding box center [248, 516] width 111 height 16
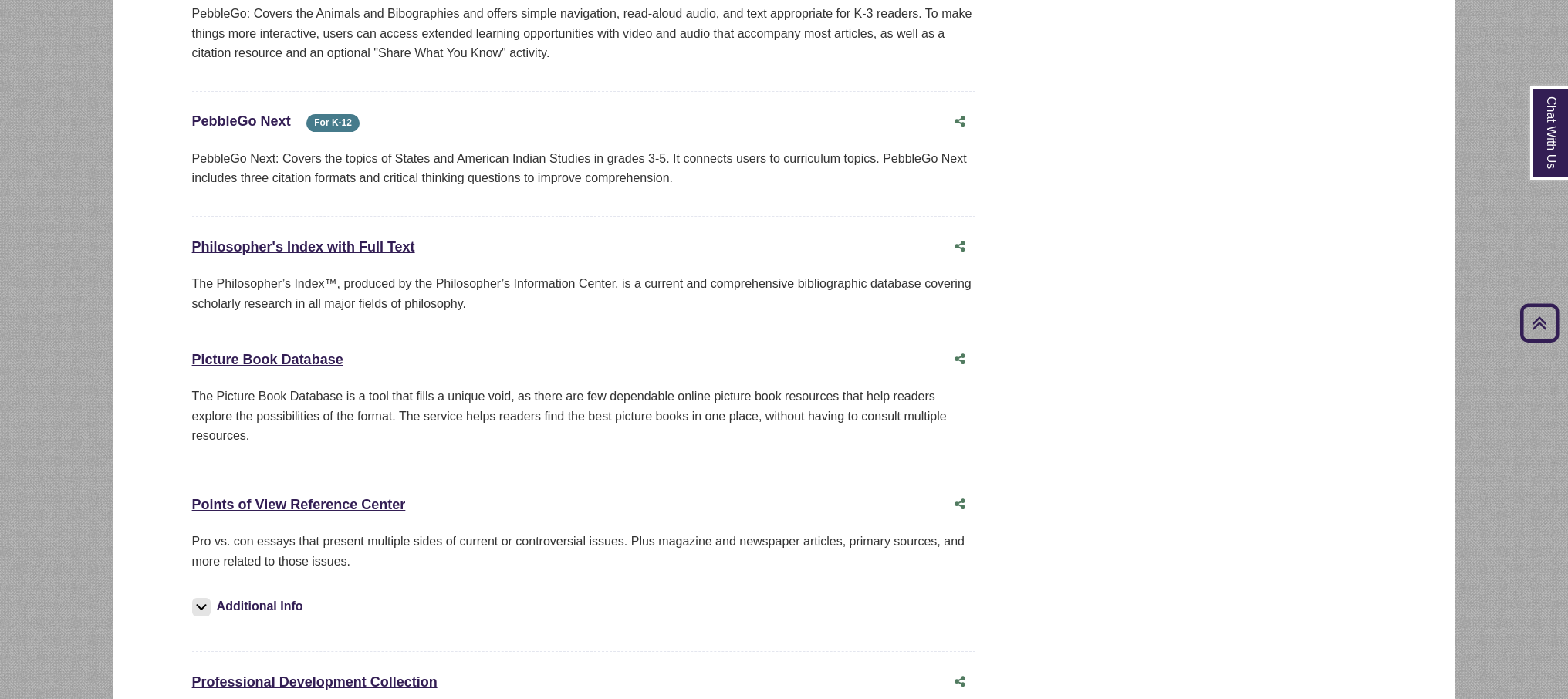
scroll to position [10161, 0]
click at [354, 498] on link "Points of View Reference Center This link opens in a new window" at bounding box center [299, 506] width 214 height 16
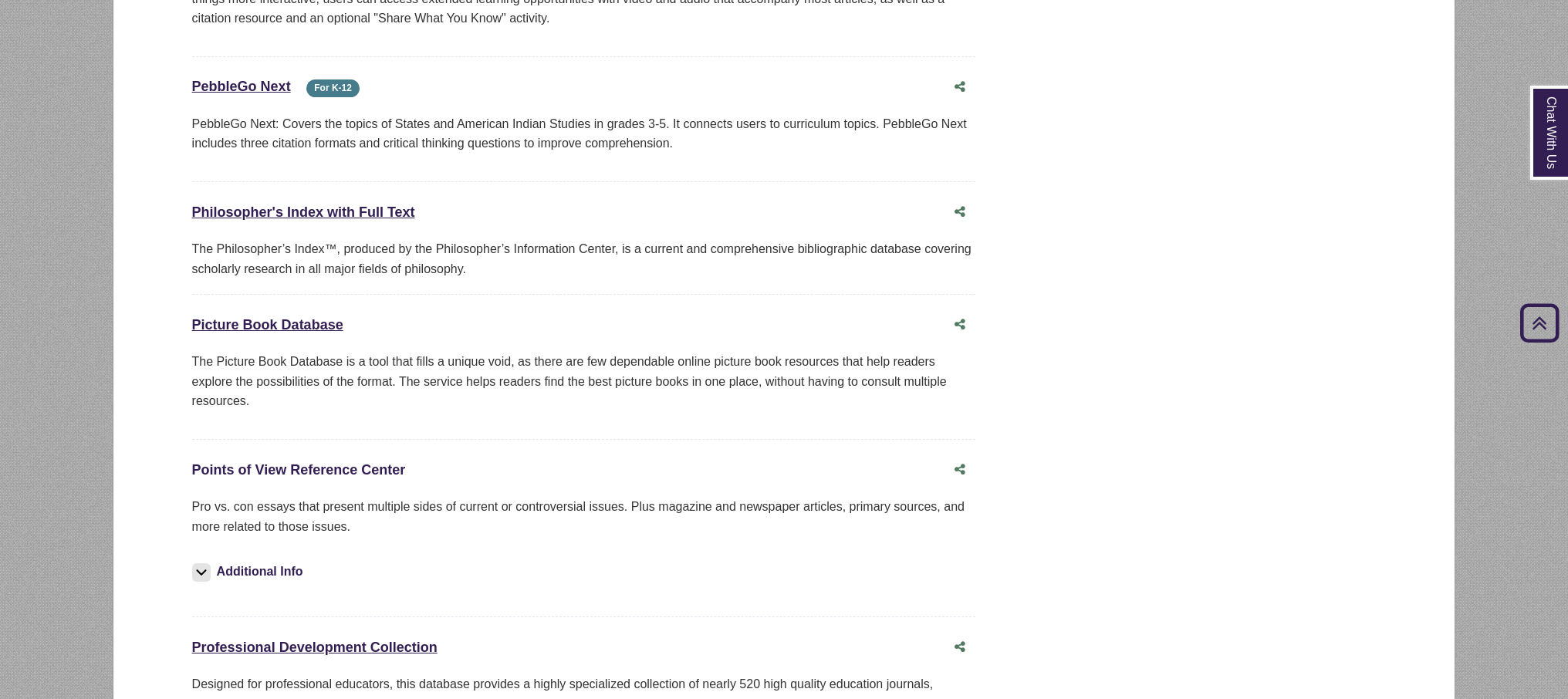
scroll to position [10206, 0]
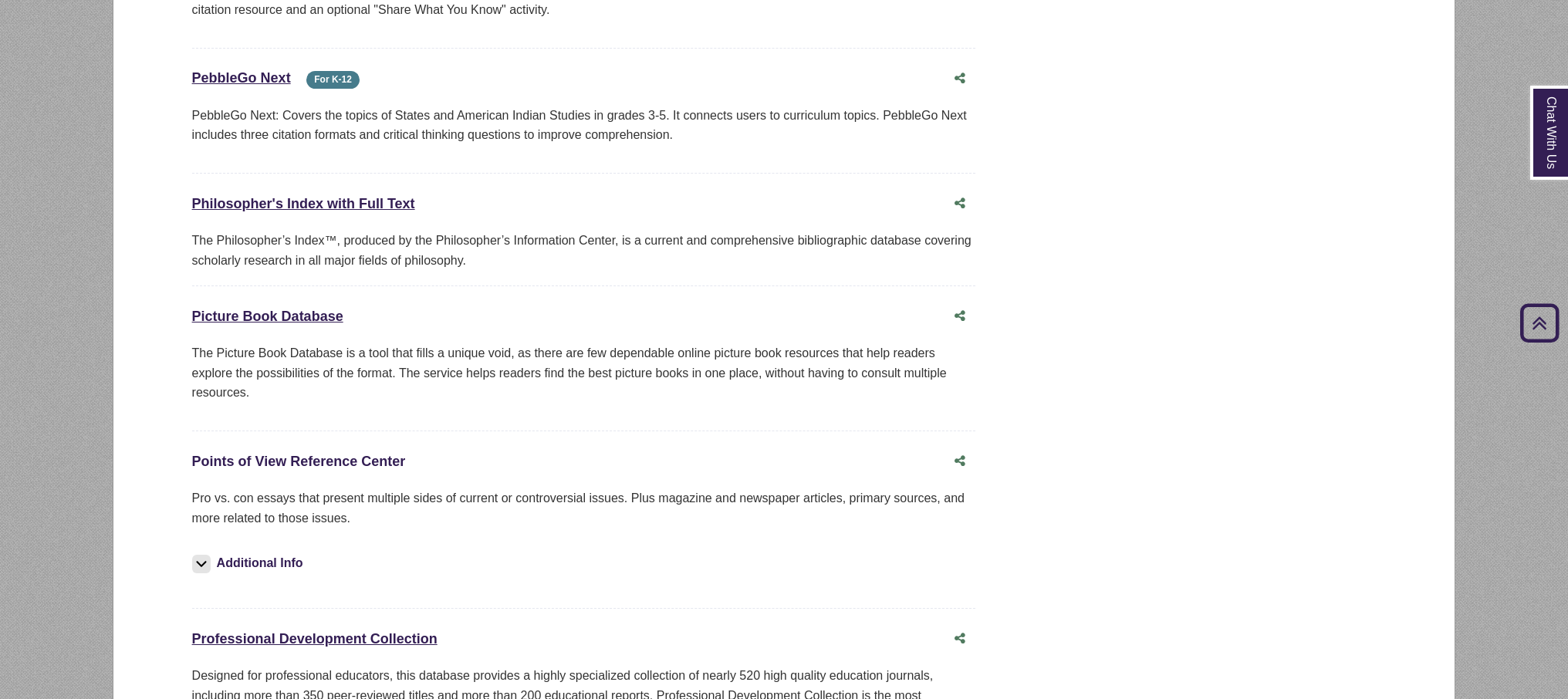
click at [336, 453] on link "Points of View Reference Center This link opens in a new window" at bounding box center [299, 461] width 214 height 16
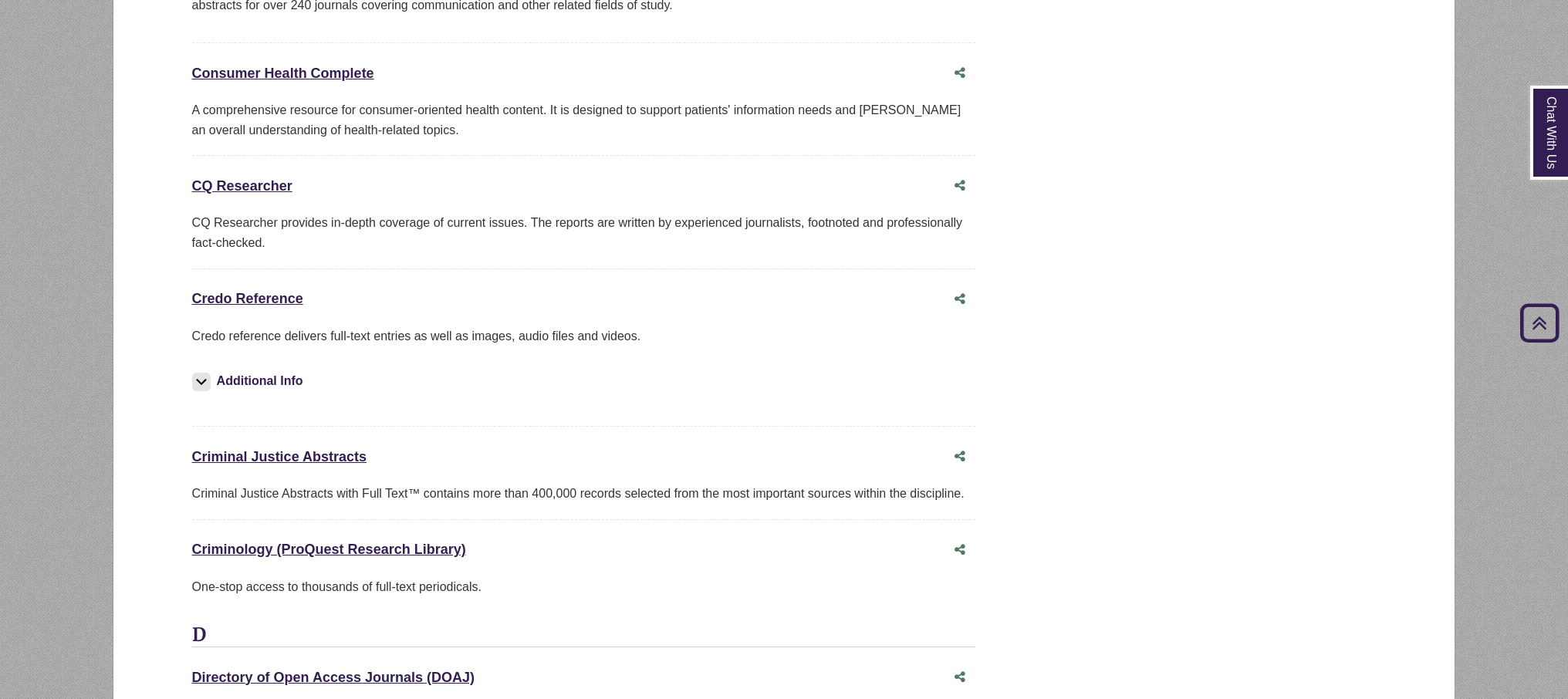
scroll to position [3228, 0]
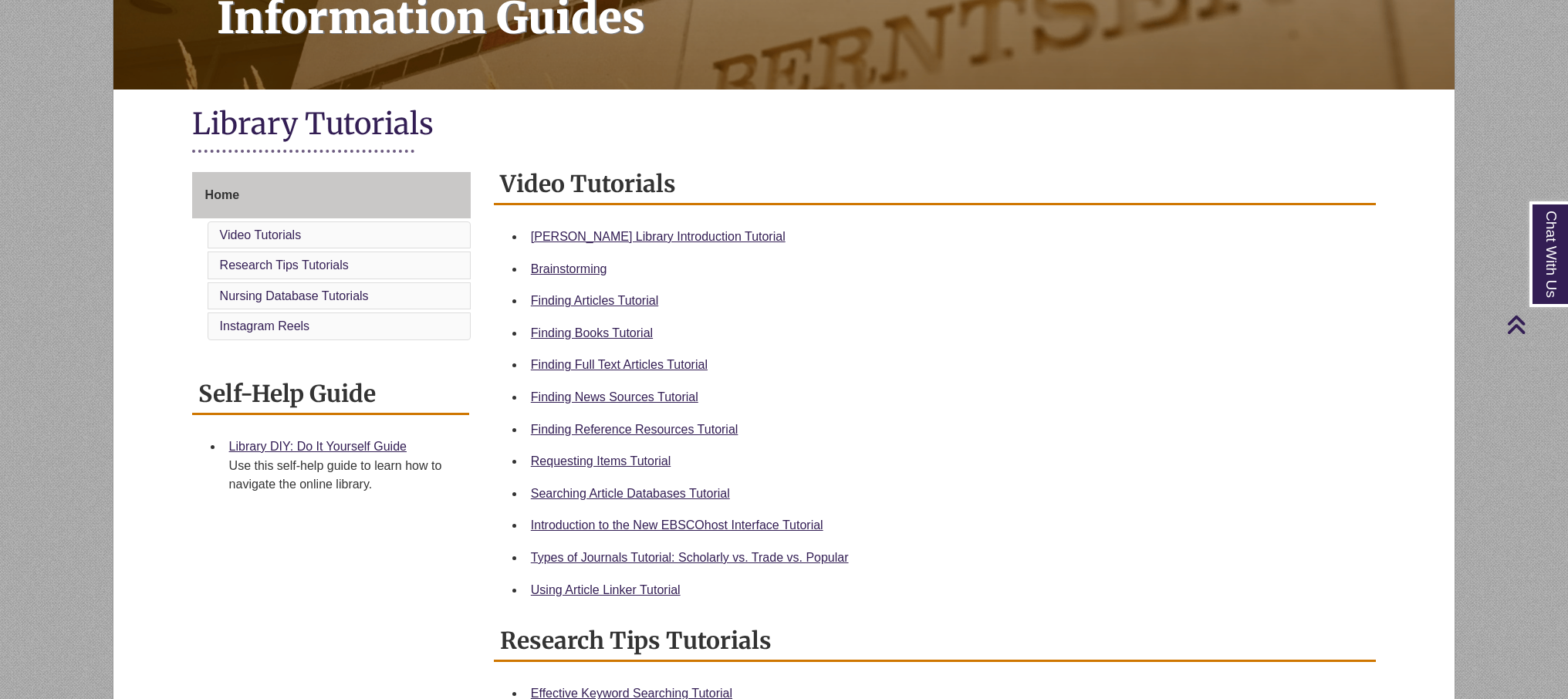
scroll to position [259, 0]
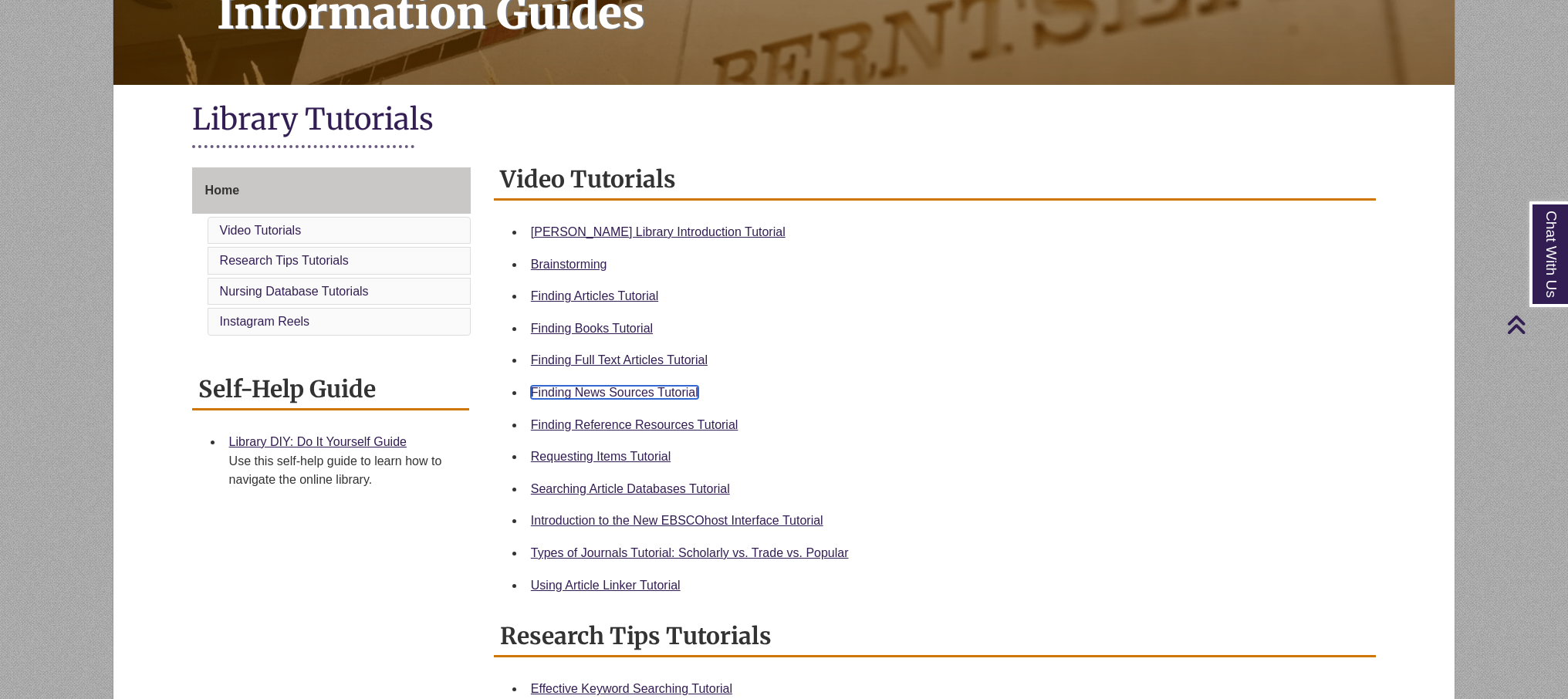
click at [653, 392] on link "Finding News Sources Tutorial" at bounding box center [615, 392] width 168 height 13
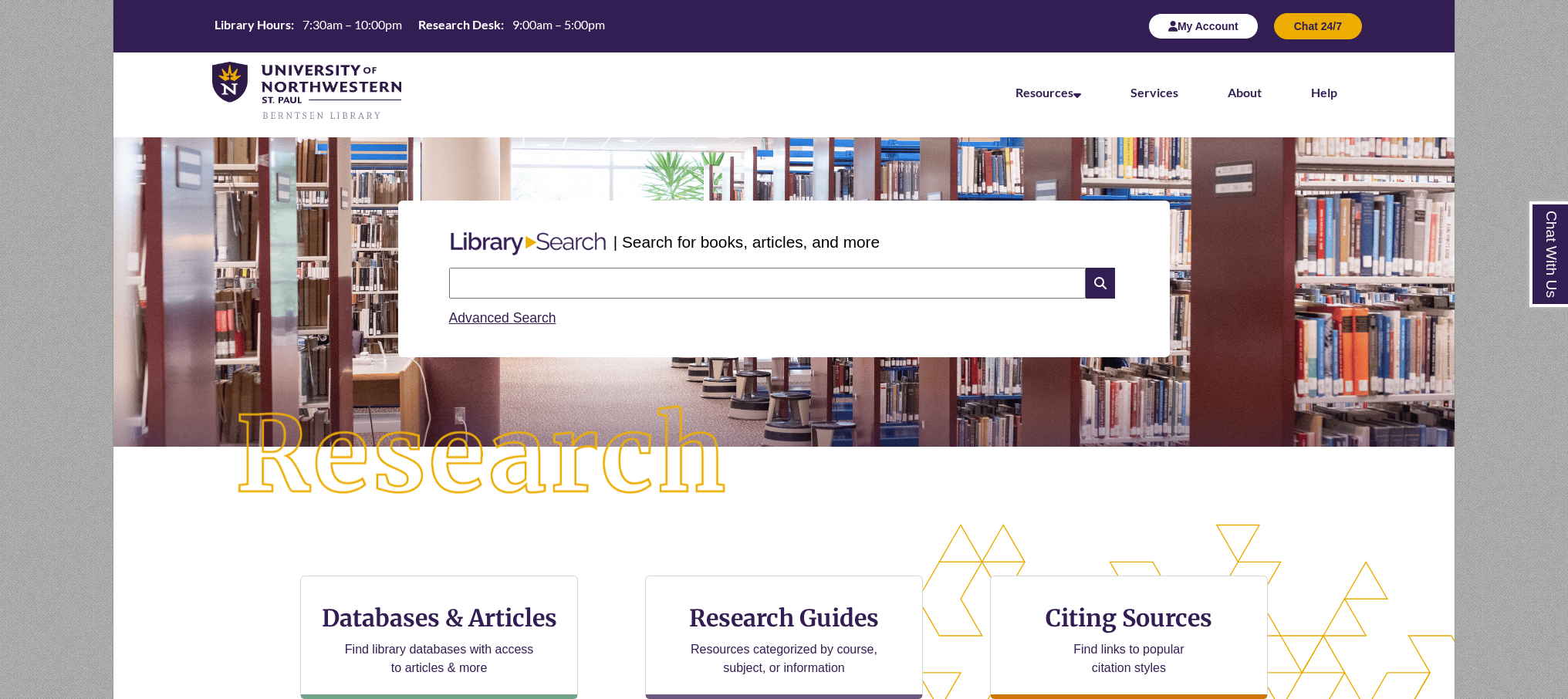
click at [1175, 31] on button "My Account" at bounding box center [1203, 26] width 110 height 26
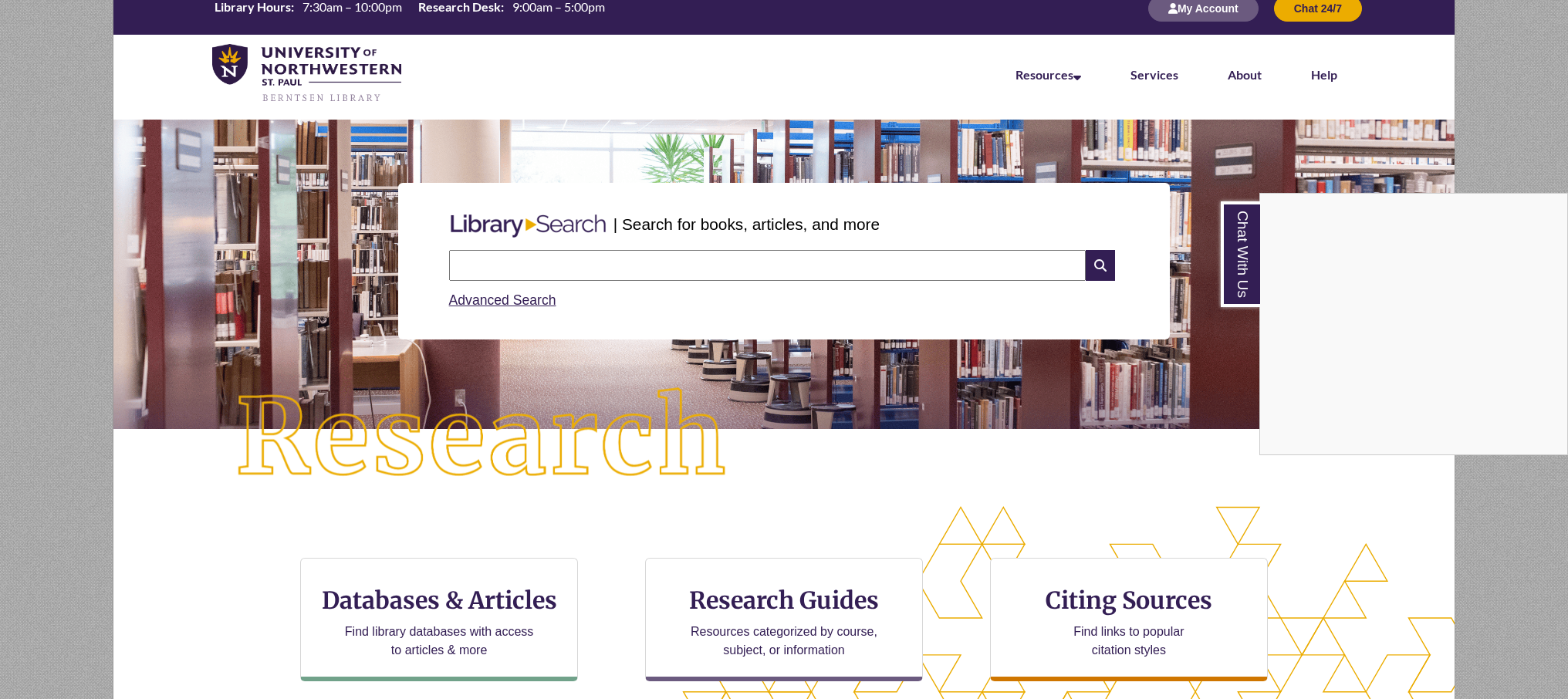
click at [670, 257] on div "Chat With Us" at bounding box center [784, 350] width 1568 height 699
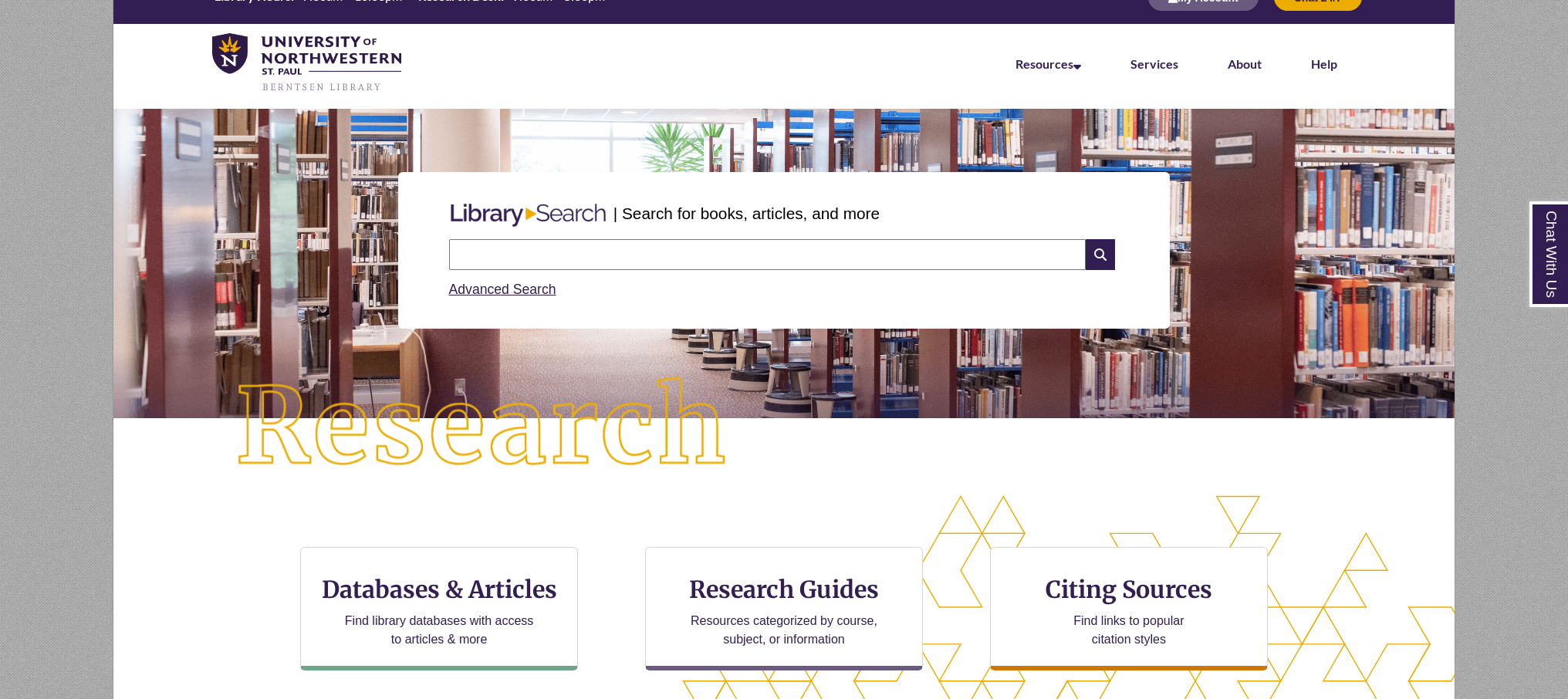
click at [670, 257] on input "text" at bounding box center [767, 254] width 637 height 31
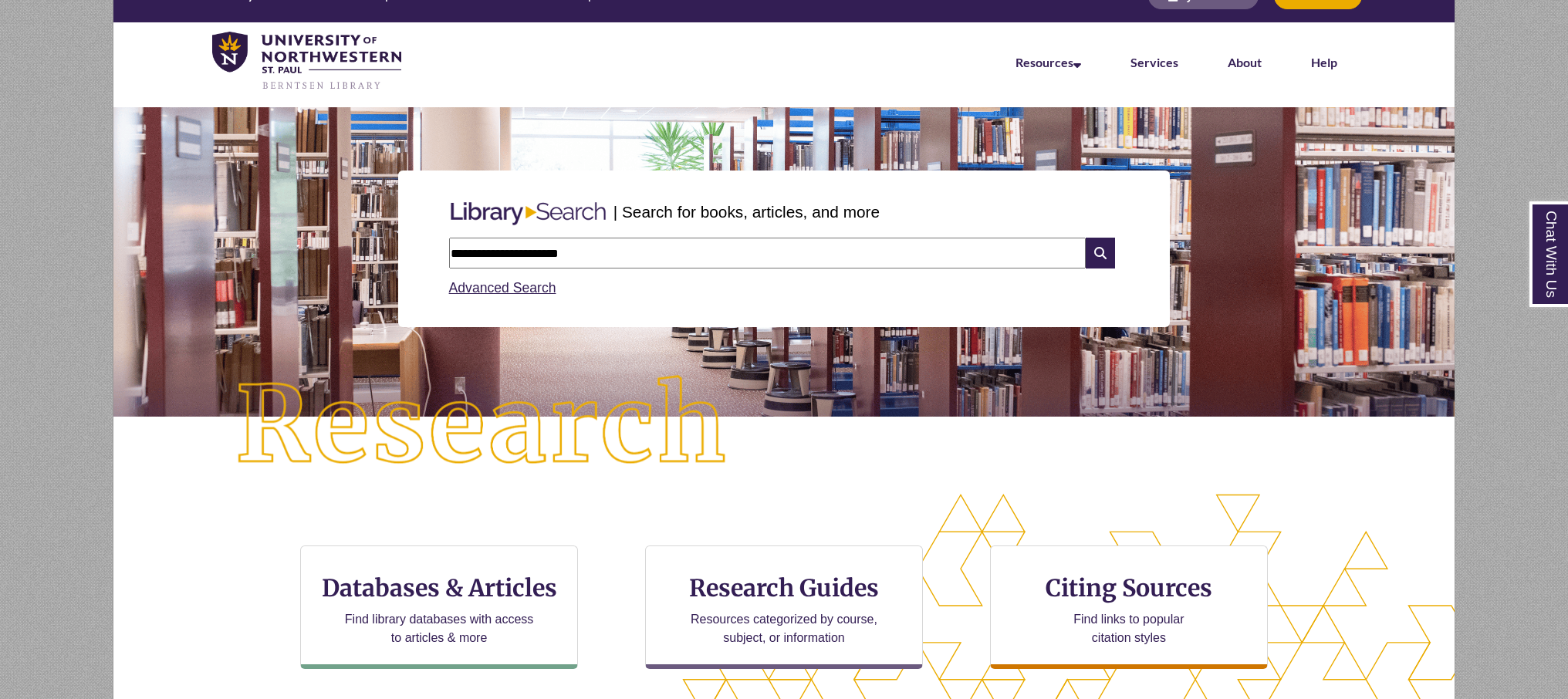
type input "**********"
